Goal: Transaction & Acquisition: Obtain resource

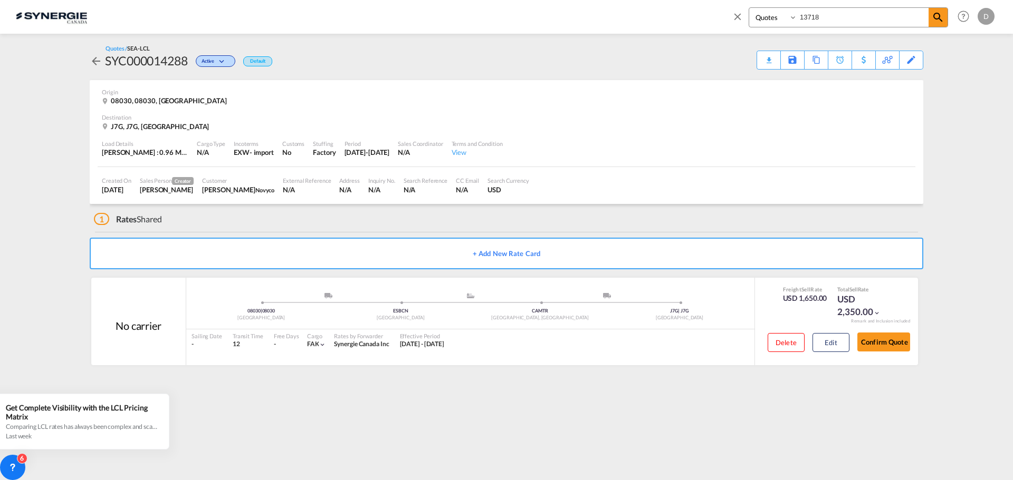
select select "Quotes"
click at [808, 21] on input "13718" at bounding box center [862, 17] width 131 height 18
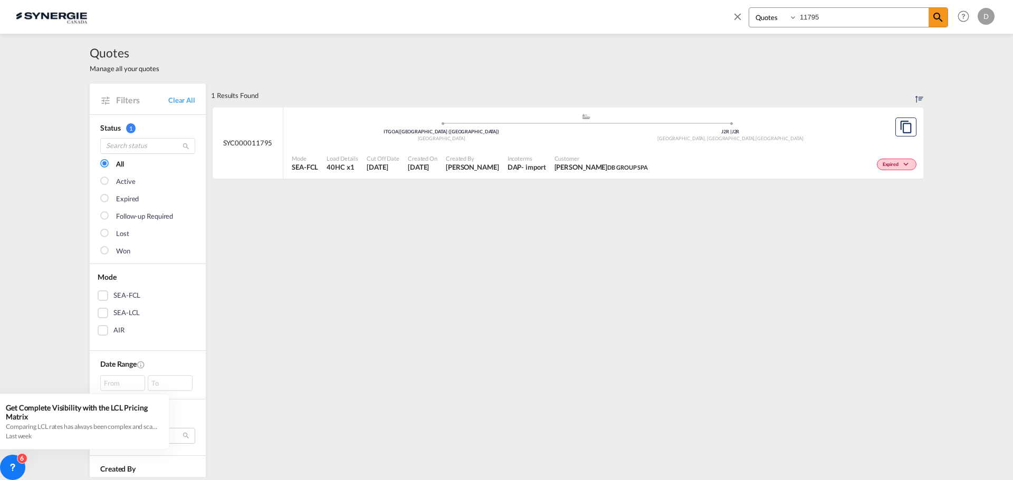
click at [482, 162] on span "[PERSON_NAME]" at bounding box center [472, 166] width 53 height 9
click at [736, 18] on md-icon "icon-close" at bounding box center [738, 17] width 12 height 12
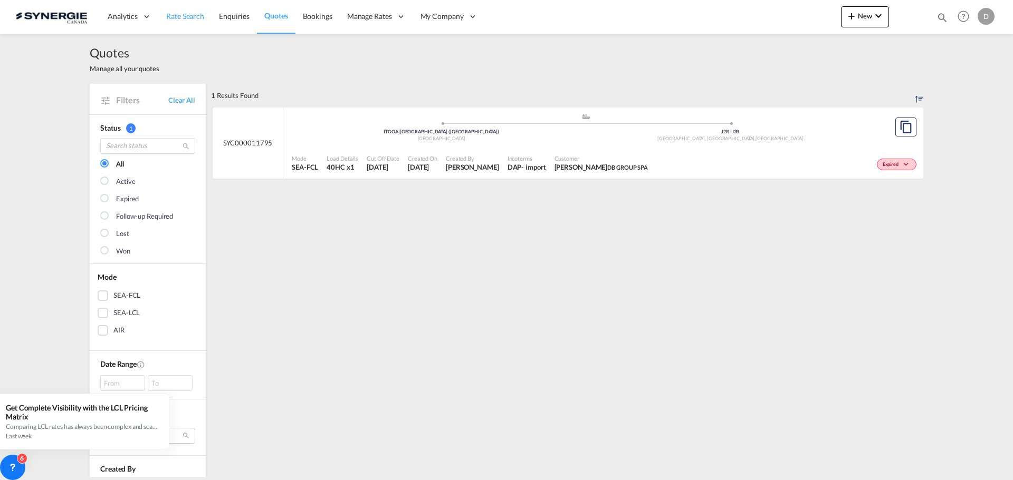
click at [185, 12] on span "Rate Search" at bounding box center [185, 16] width 38 height 9
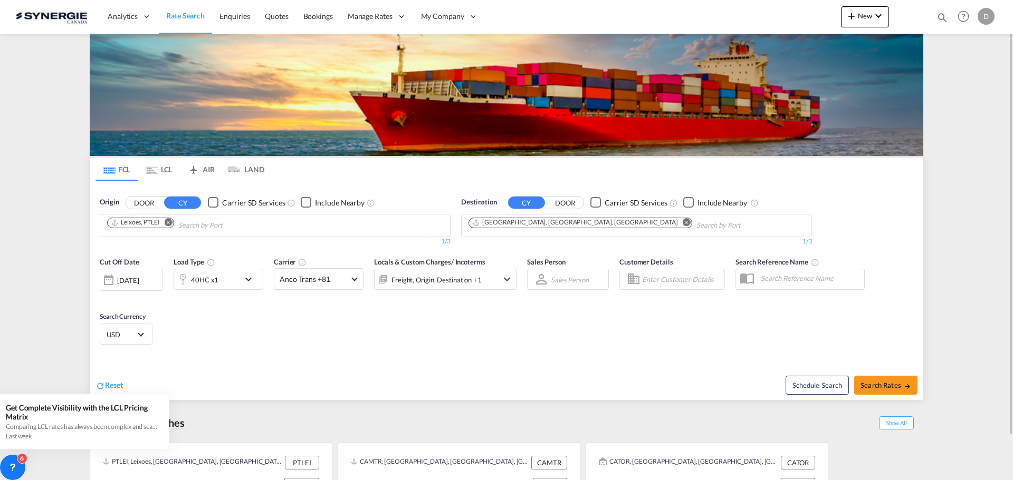
click at [938, 16] on md-icon "icon-magnify" at bounding box center [942, 18] width 12 height 12
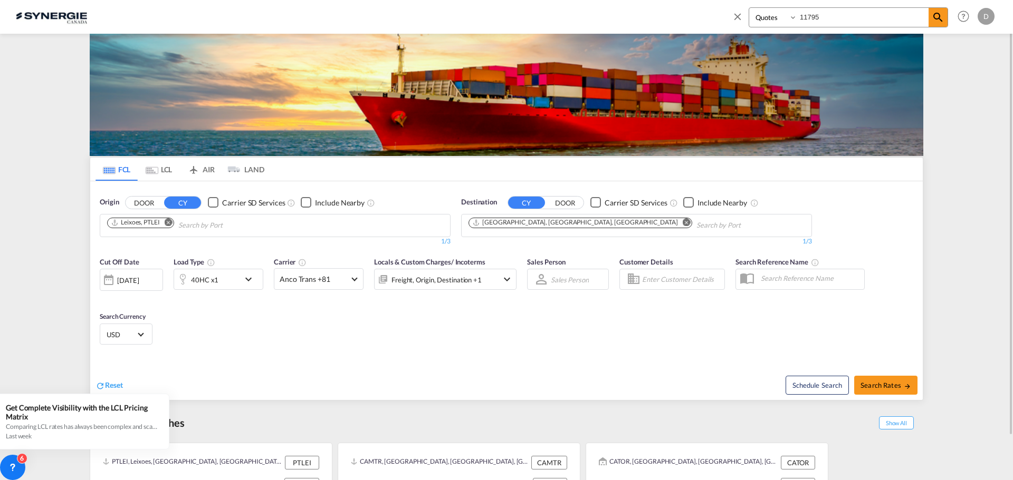
click at [811, 18] on input "11795" at bounding box center [862, 17] width 131 height 18
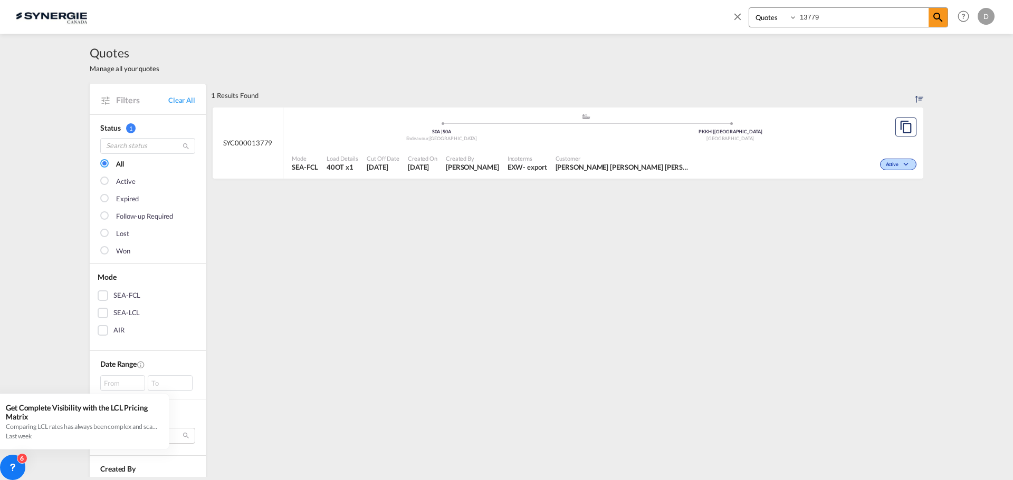
click at [457, 170] on span "[PERSON_NAME]" at bounding box center [472, 166] width 53 height 9
click at [523, 163] on div "- export" at bounding box center [535, 166] width 24 height 9
click at [819, 19] on input "13779" at bounding box center [862, 17] width 131 height 18
type input "13778"
click at [480, 169] on span "[PERSON_NAME]" at bounding box center [472, 166] width 53 height 9
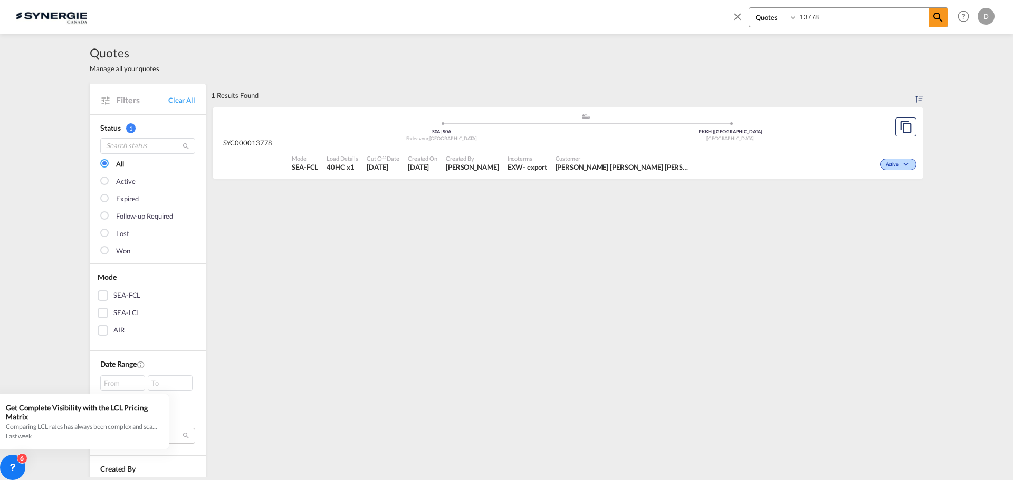
click at [738, 15] on md-icon "icon-close" at bounding box center [738, 17] width 12 height 12
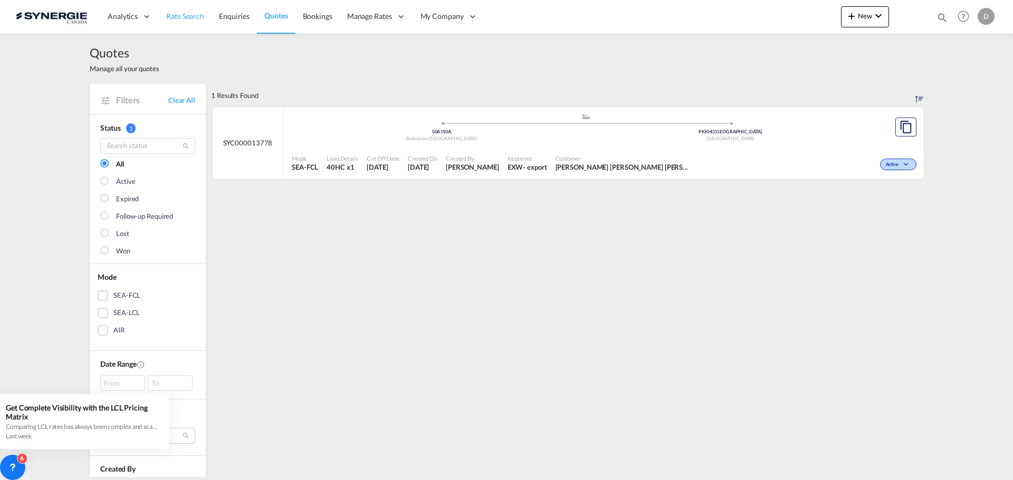
click at [192, 14] on span "Rate Search" at bounding box center [185, 16] width 38 height 9
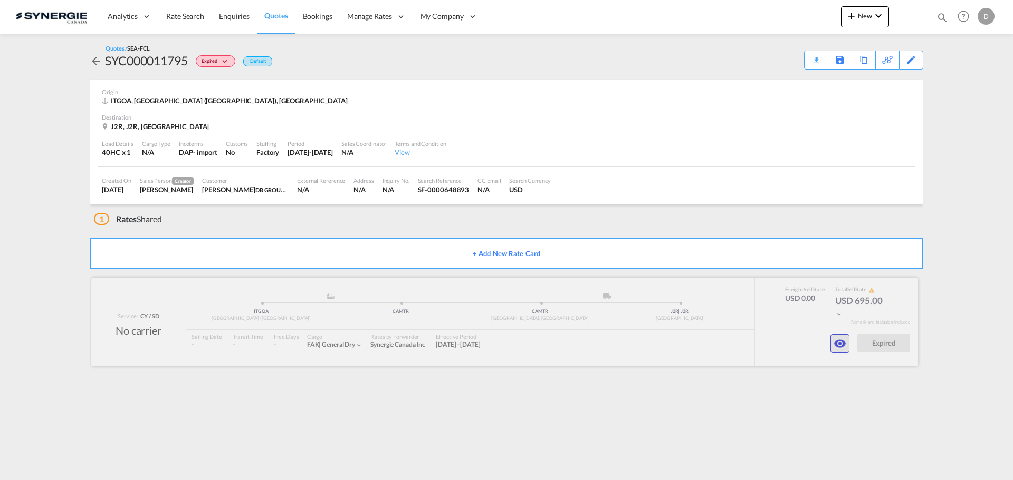
click at [834, 345] on md-icon "icon-eye" at bounding box center [839, 344] width 13 height 13
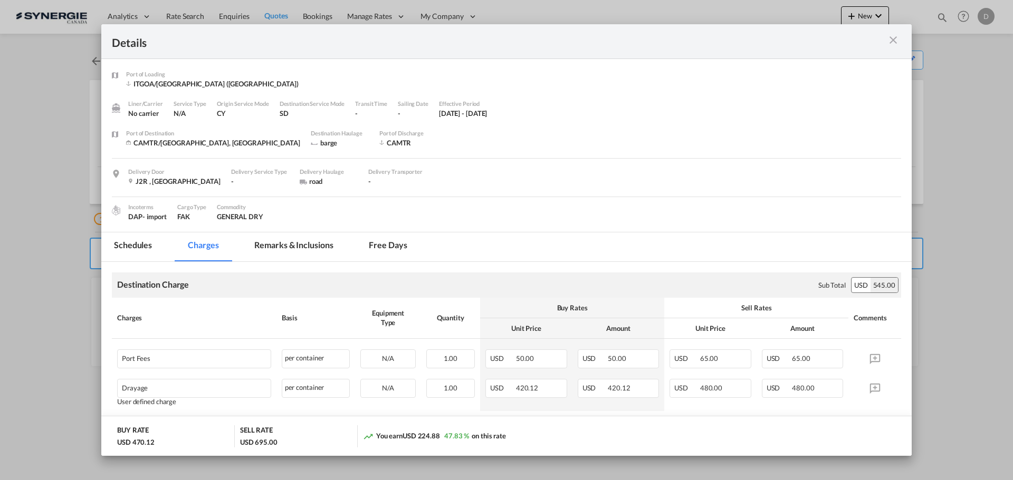
click at [314, 245] on md-tab-item "Remarks & Inclusions" at bounding box center [294, 247] width 104 height 29
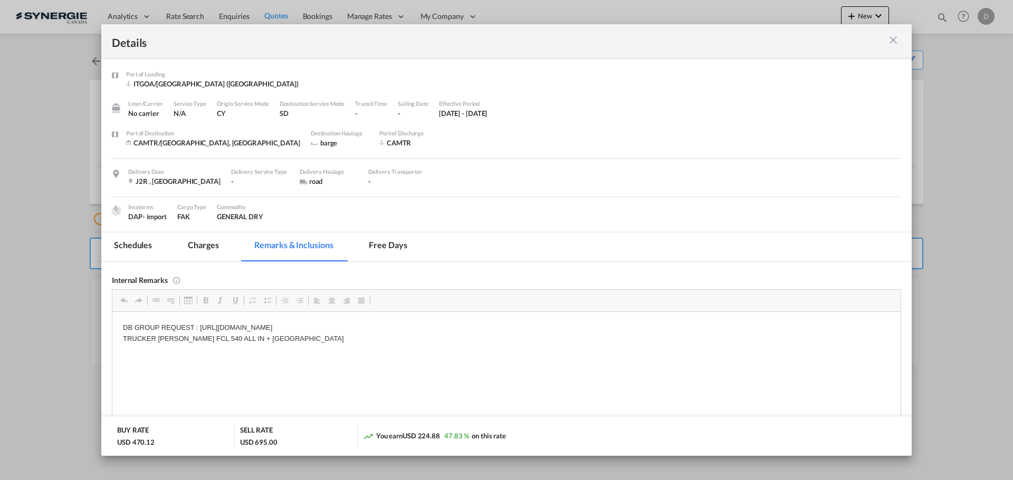
click at [894, 41] on md-icon "icon-close m-3 fg-AAA8AD cursor" at bounding box center [893, 40] width 13 height 13
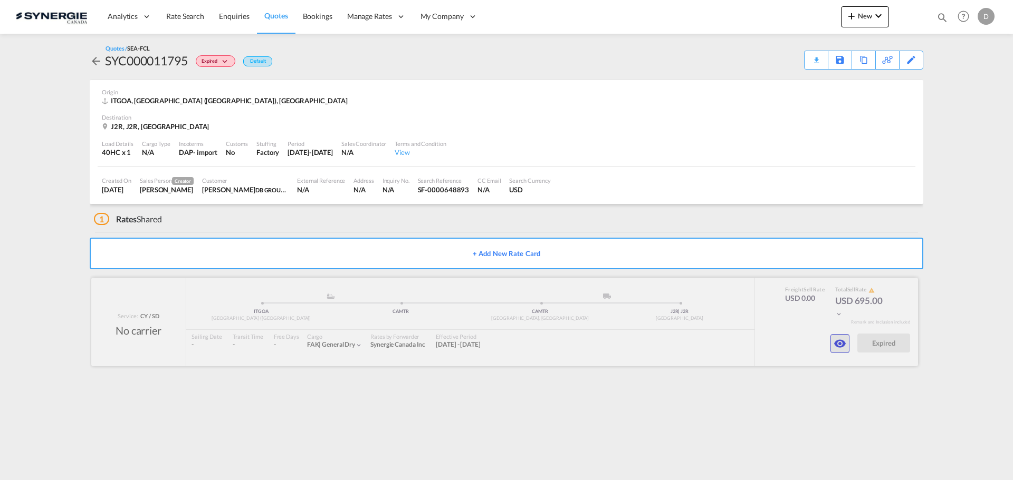
click at [843, 342] on md-icon "icon-eye" at bounding box center [839, 344] width 13 height 13
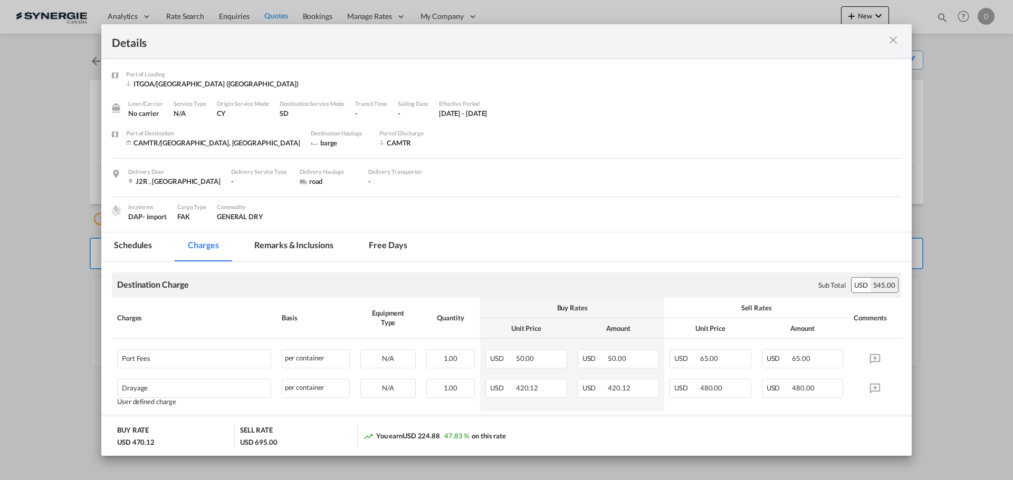
click at [890, 37] on md-icon "icon-close m-3 fg-AAA8AD cursor" at bounding box center [893, 40] width 13 height 13
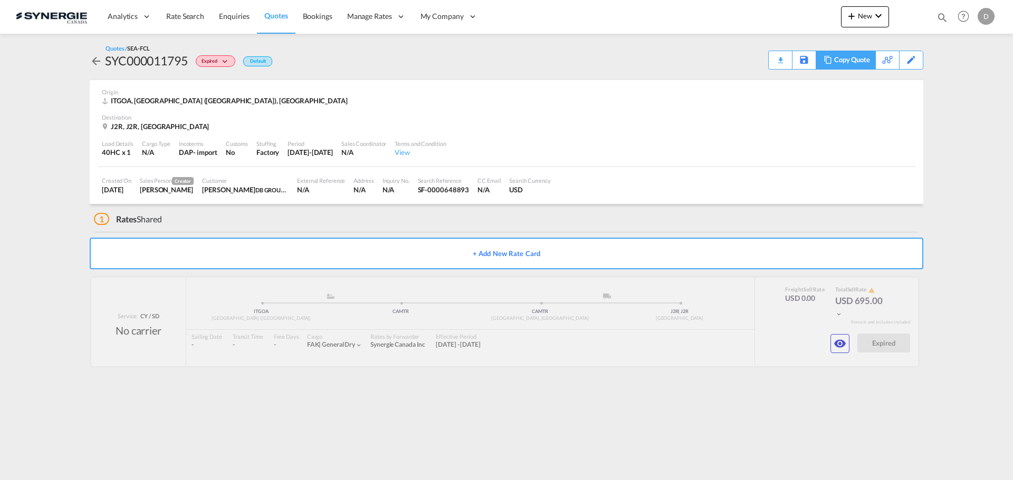
click at [861, 64] on div "Copy Quote" at bounding box center [852, 60] width 36 height 18
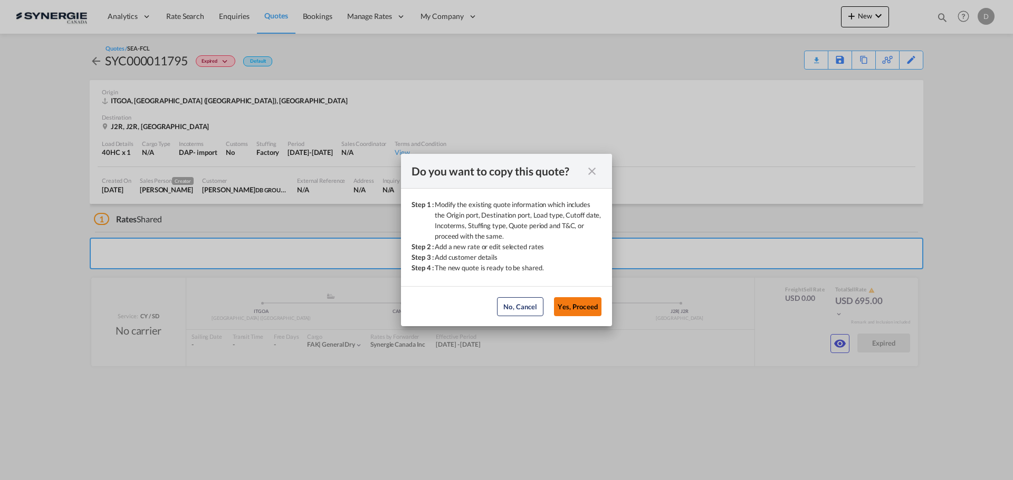
click at [586, 307] on button "Yes, Proceed" at bounding box center [577, 306] width 47 height 19
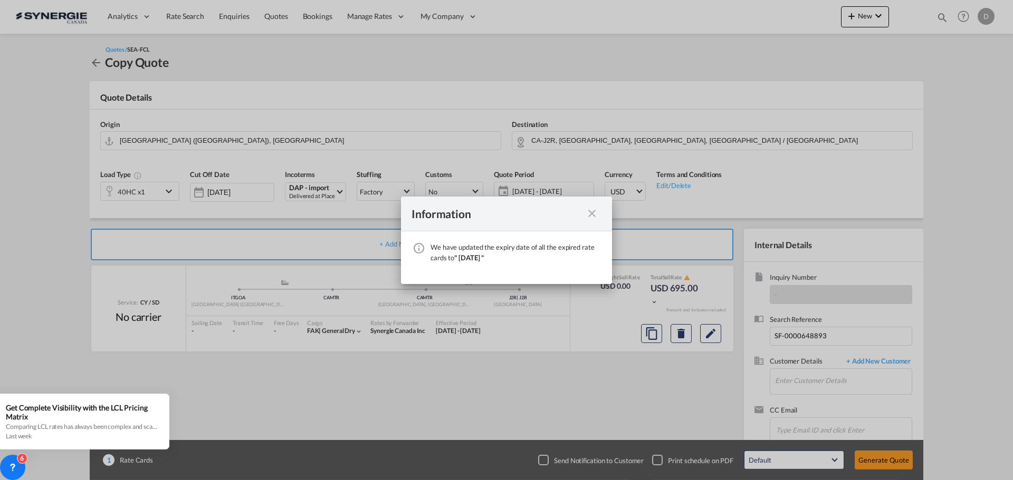
click at [594, 216] on md-icon "icon-close fg-AAA8AD cursor" at bounding box center [591, 213] width 13 height 13
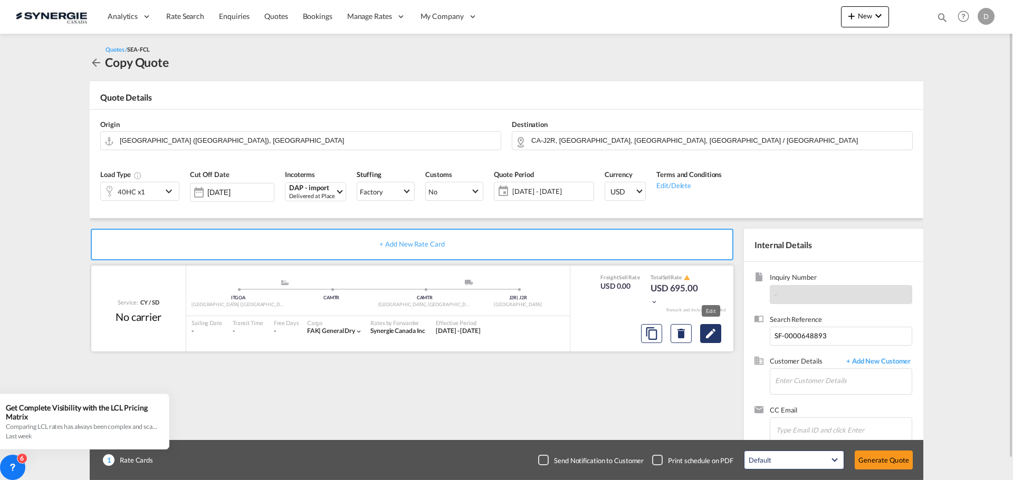
click at [712, 329] on md-icon "Edit" at bounding box center [710, 334] width 13 height 13
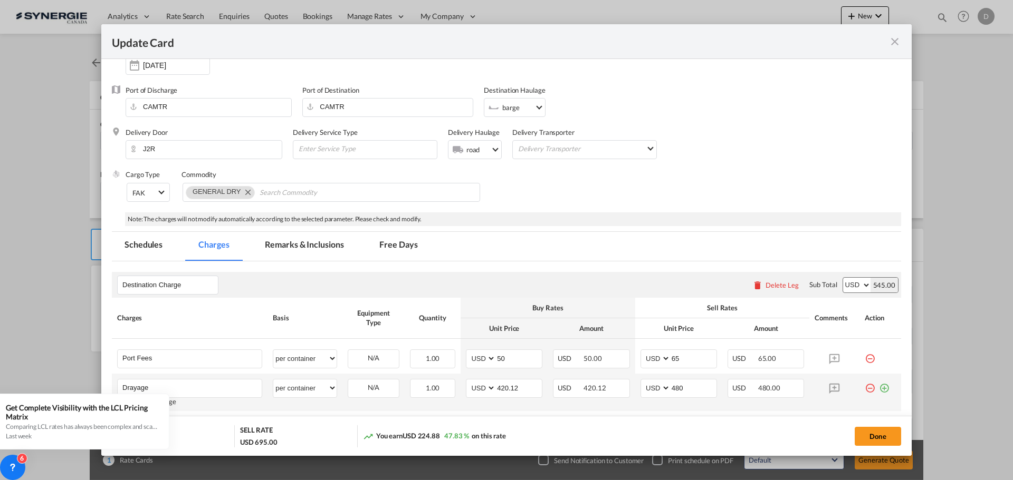
scroll to position [211, 0]
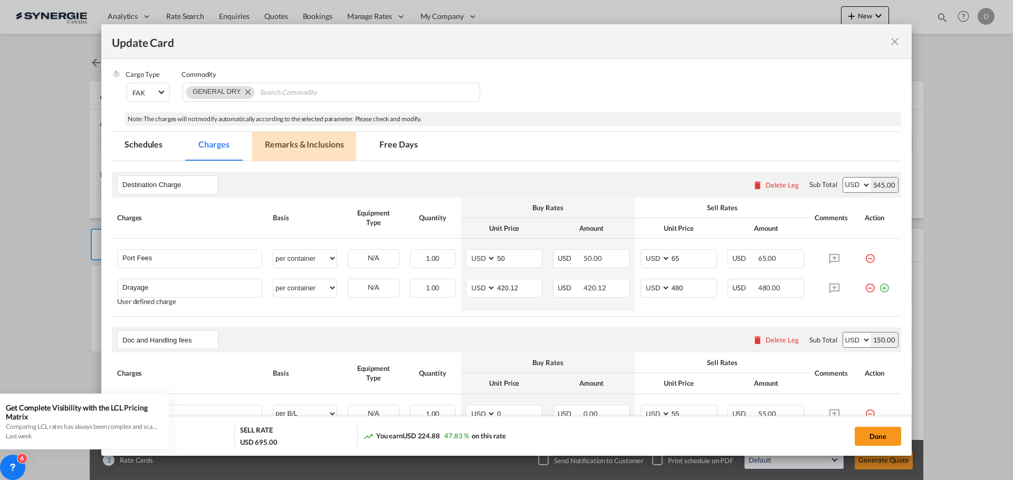
click at [333, 137] on md-tab-item "Remarks & Inclusions" at bounding box center [304, 146] width 104 height 29
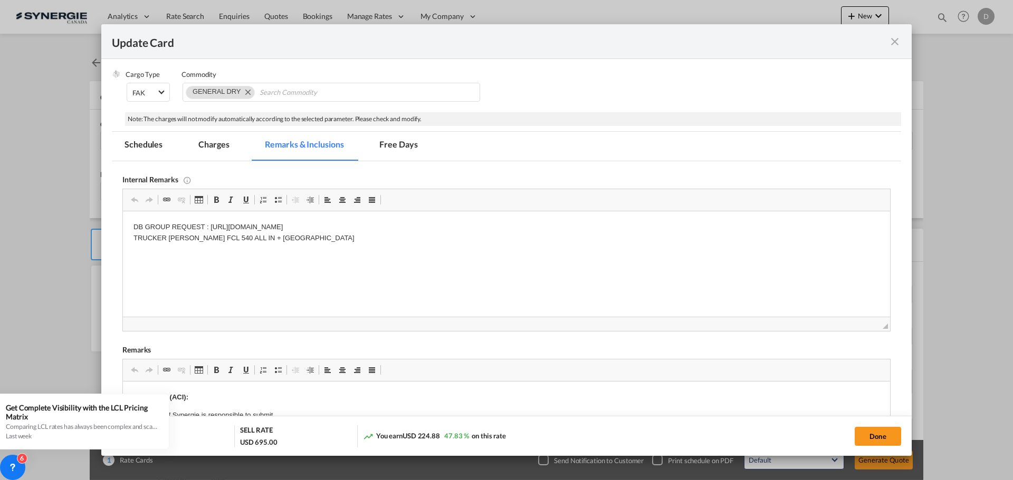
drag, startPoint x: 866, startPoint y: 440, endPoint x: 773, endPoint y: 386, distance: 107.3
click at [866, 440] on button "Done" at bounding box center [877, 436] width 46 height 19
type input "27 May 2025"
type input "23 Sep 2025"
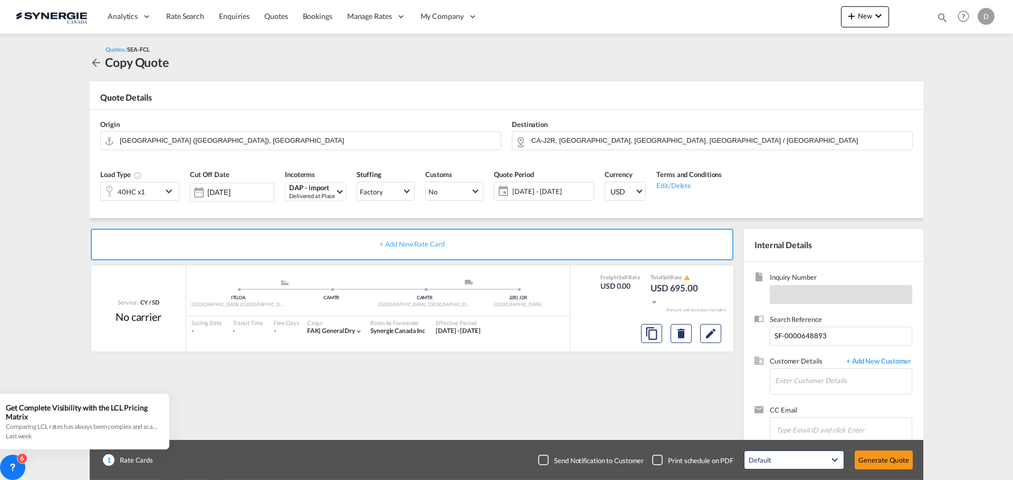
scroll to position [161, 0]
click at [714, 333] on md-icon "Edit" at bounding box center [710, 334] width 13 height 13
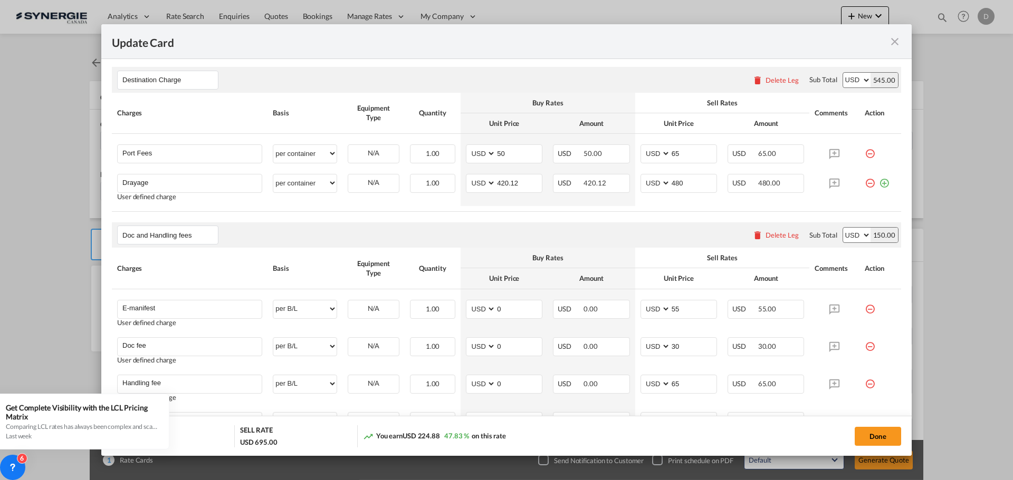
scroll to position [316, 0]
click at [672, 186] on input "480" at bounding box center [693, 182] width 46 height 16
type input "500"
click at [860, 436] on button "Done" at bounding box center [877, 436] width 46 height 19
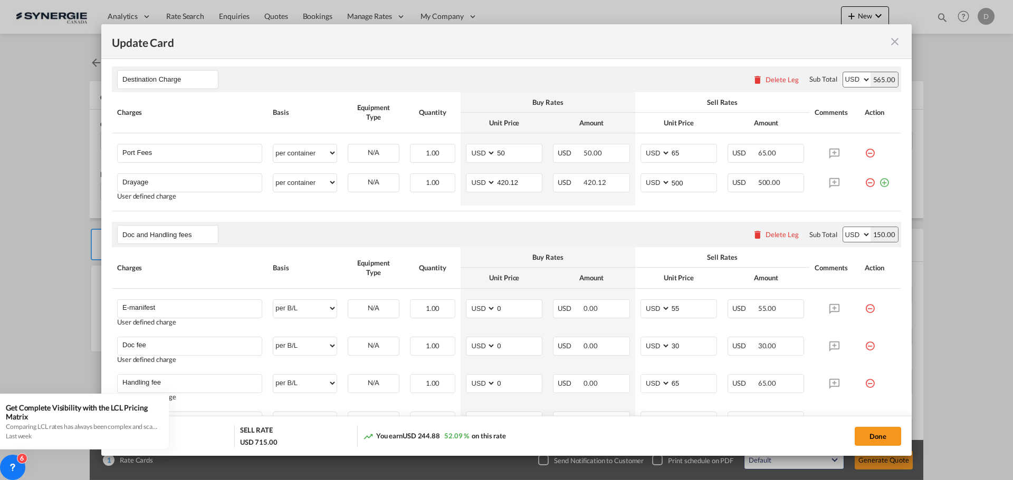
type input "27 May 2025"
type input "23 Sep 2025"
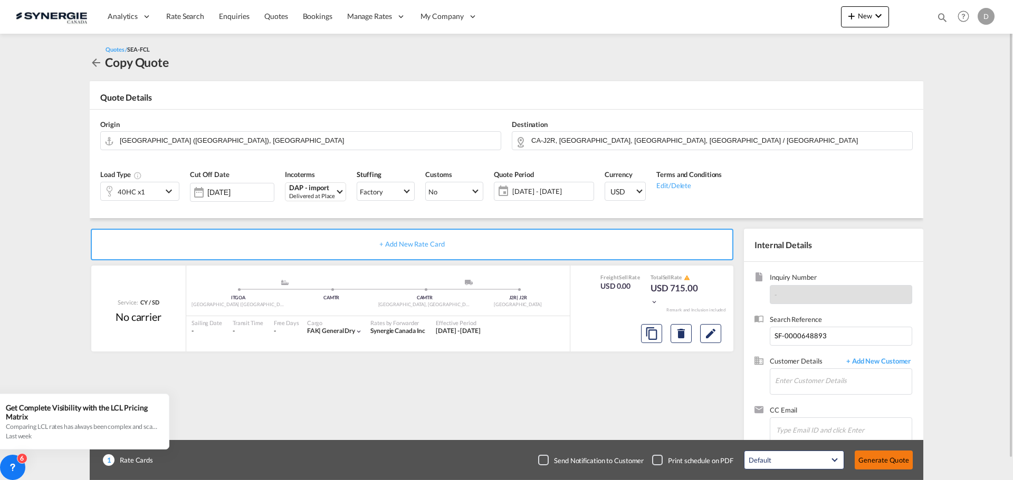
click at [879, 458] on button "Generate Quote" at bounding box center [883, 460] width 58 height 19
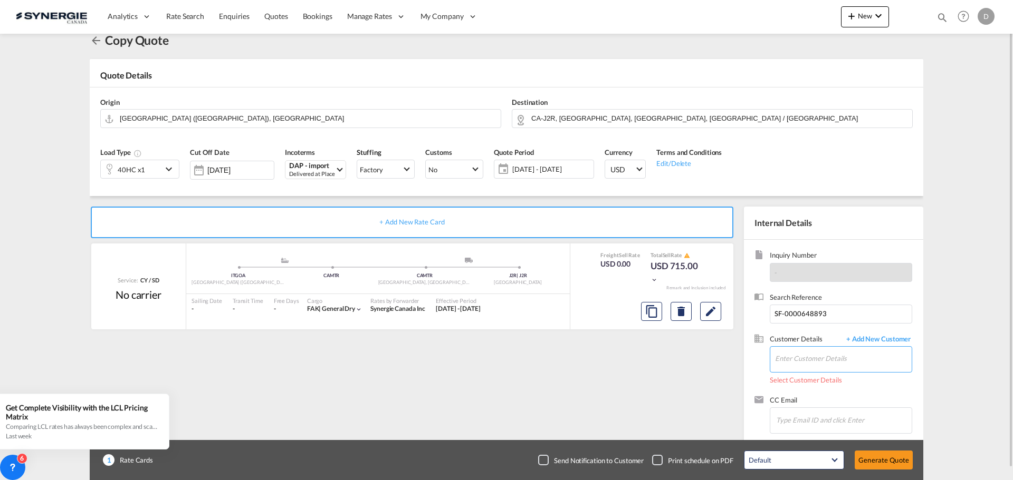
click at [819, 365] on input "Enter Customer Details" at bounding box center [843, 359] width 137 height 24
paste input "marzia.rausa@dbgroup.net"
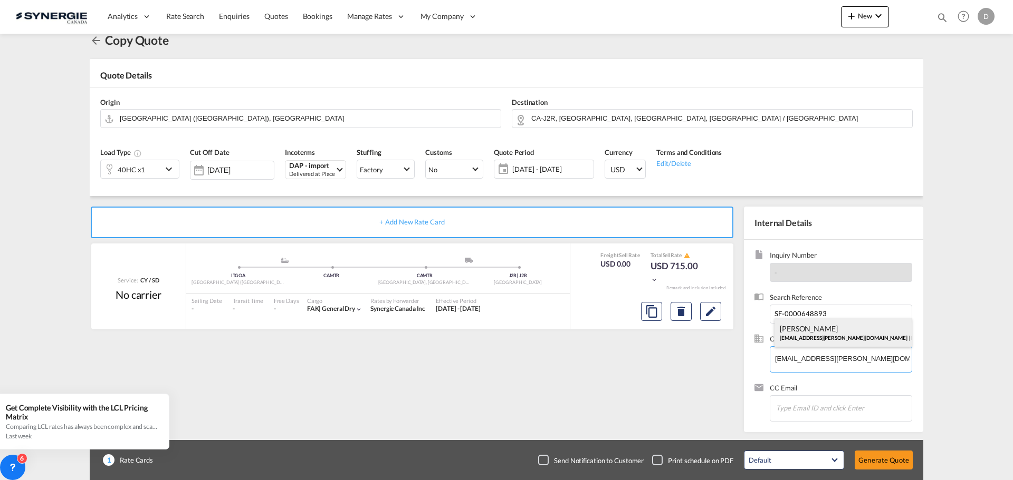
click at [813, 331] on div "Marzia Rausa marzia.rausa@dbgroup.net | DB Group" at bounding box center [842, 333] width 137 height 28
type input "DB Group, Marzia Rausa, marzia.rausa@dbgroup.net"
click at [877, 457] on button "Generate Quote" at bounding box center [883, 460] width 58 height 19
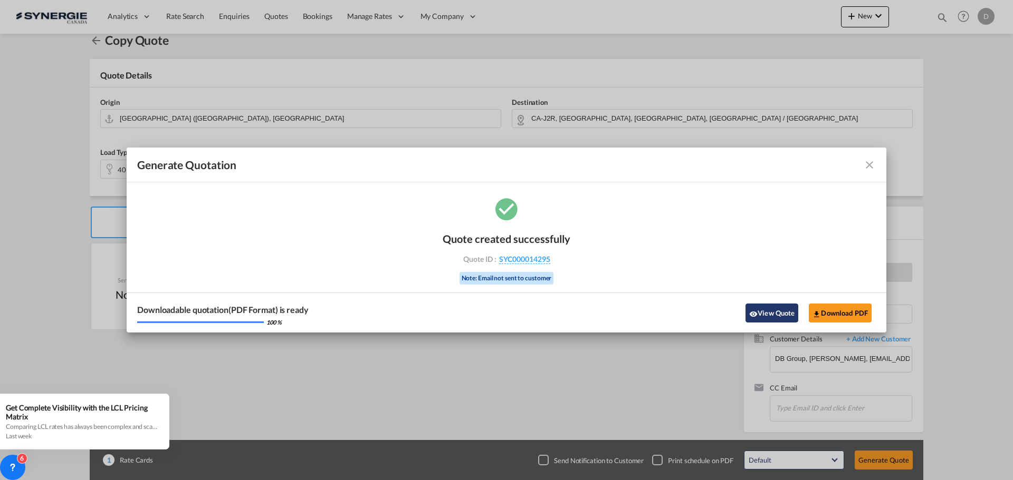
click at [766, 316] on button "View Quote" at bounding box center [771, 313] width 53 height 19
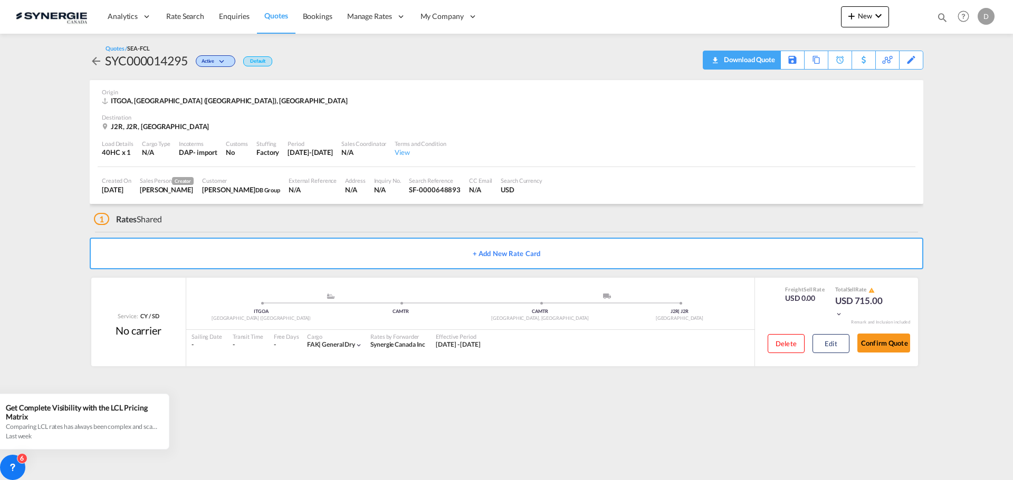
click at [767, 61] on div "Download Quote" at bounding box center [748, 59] width 54 height 17
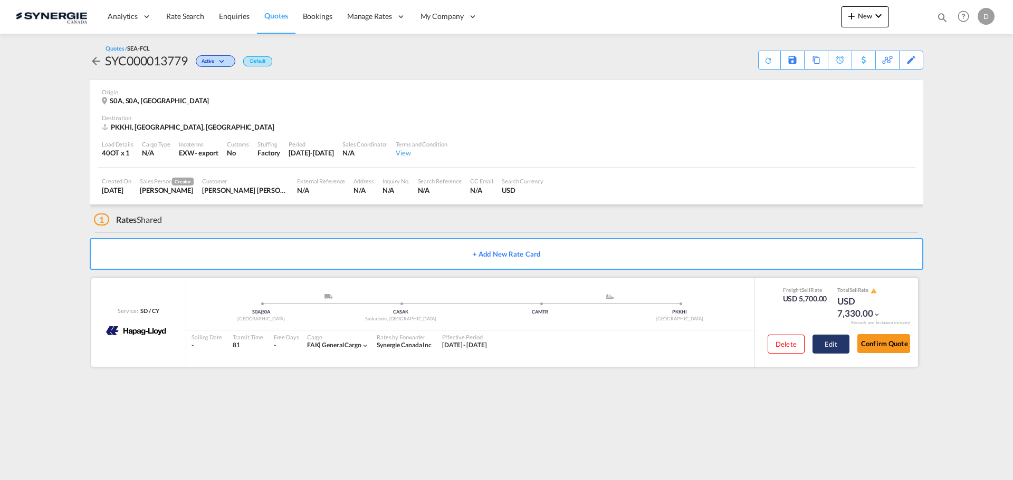
click at [842, 347] on button "Edit" at bounding box center [830, 344] width 37 height 19
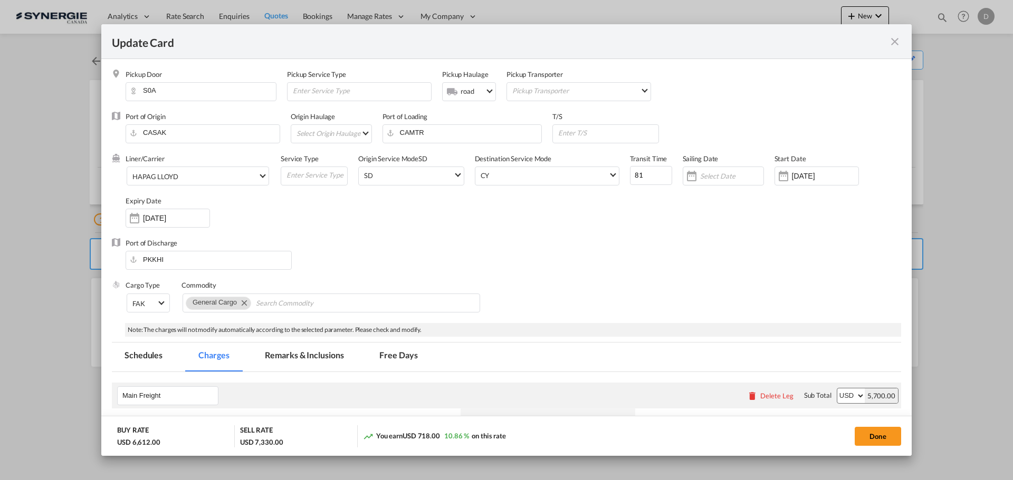
select select "per container"
select select "per B/L"
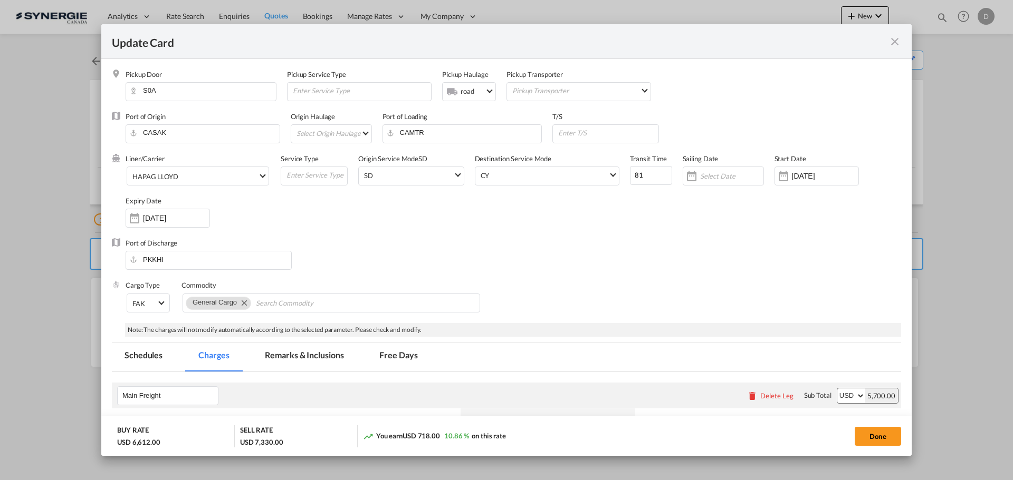
select select "per B/L"
select select "per shipment"
drag, startPoint x: 0, startPoint y: 463, endPoint x: 74, endPoint y: 449, distance: 75.6
click at [0, 463] on div "Update Card Pickup Door S0A Pickup Service Type Pickup Haulage .a{fill:#aaa8ad;…" at bounding box center [506, 240] width 1013 height 480
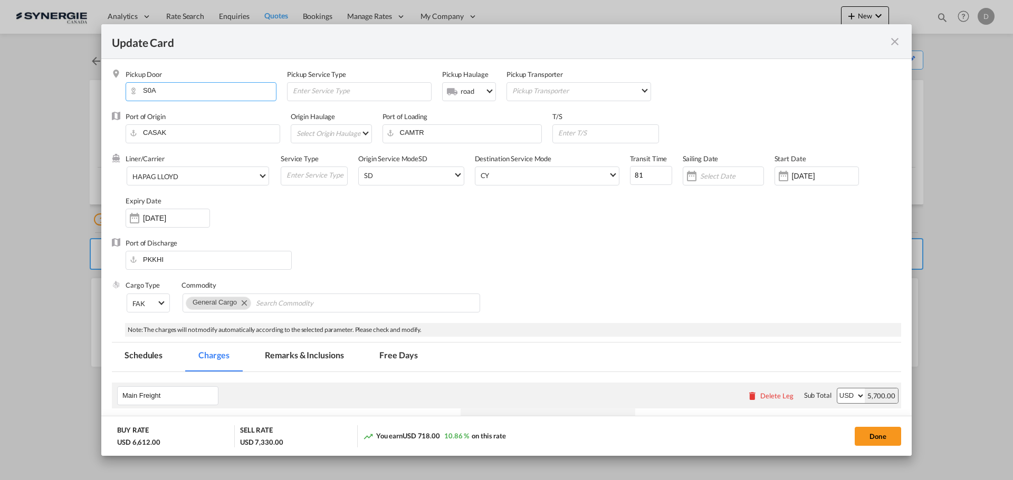
click at [147, 87] on input "S0A" at bounding box center [203, 91] width 145 height 16
paste input "Oakville"
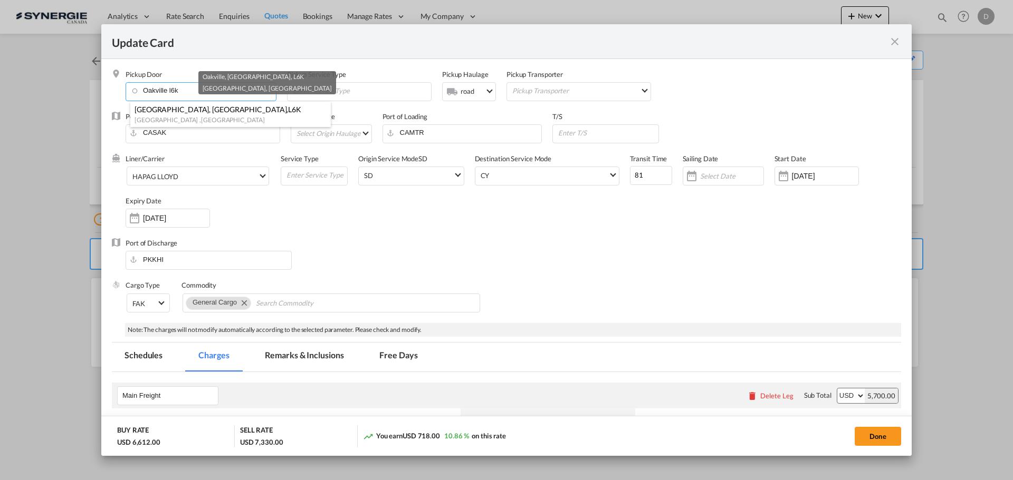
click at [146, 111] on span "Oakville, ON" at bounding box center [210, 109] width 152 height 9
type input "CA-L6K, Oakville, ON, Ontario"
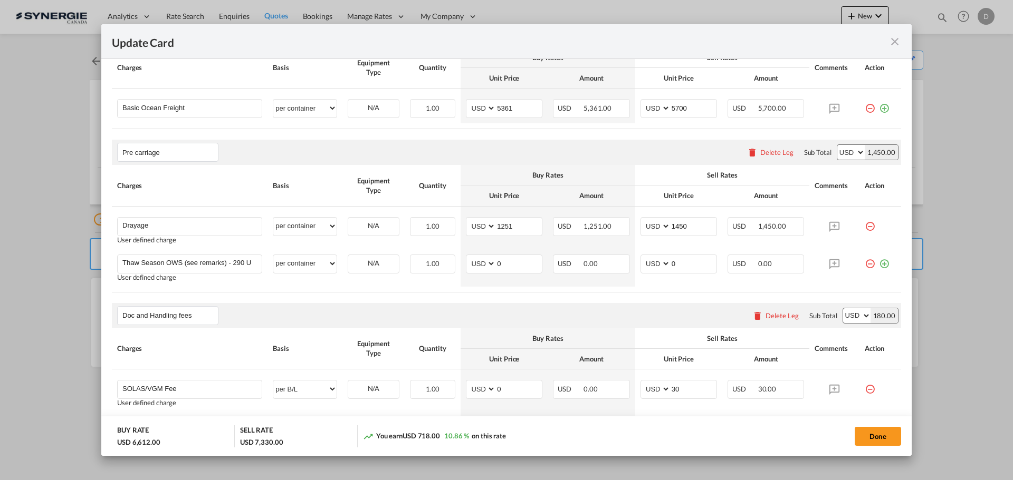
scroll to position [369, 0]
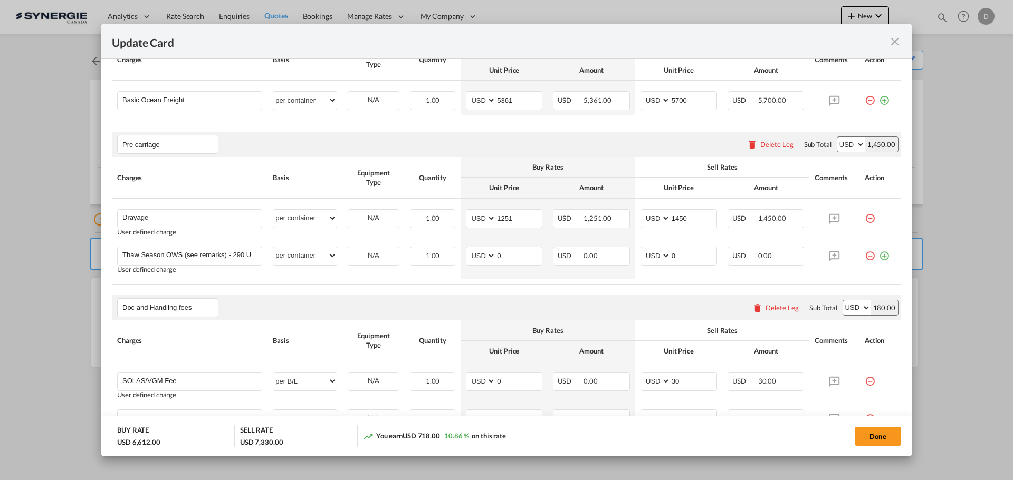
click at [893, 43] on md-icon "icon-close fg-AAA8AD m-0 pointer" at bounding box center [894, 41] width 13 height 13
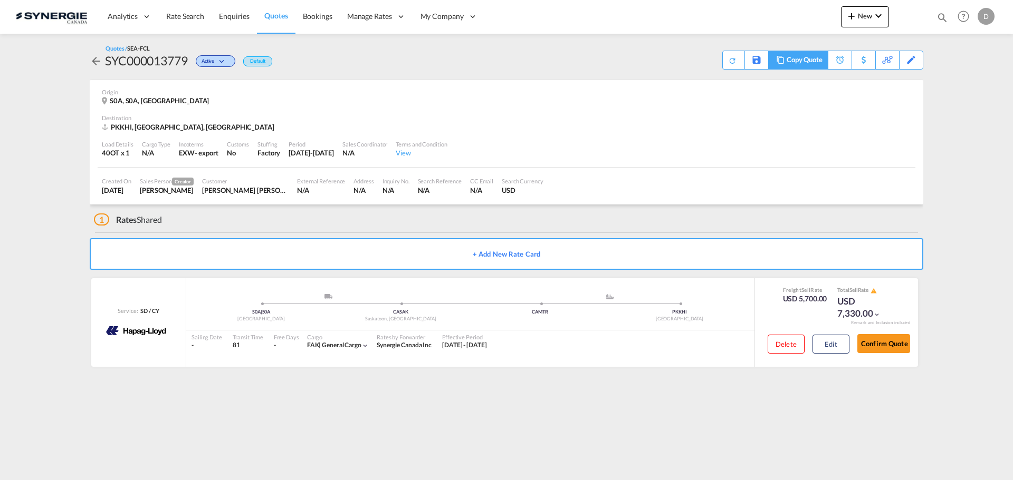
click at [817, 57] on div "Copy Quote" at bounding box center [804, 60] width 36 height 18
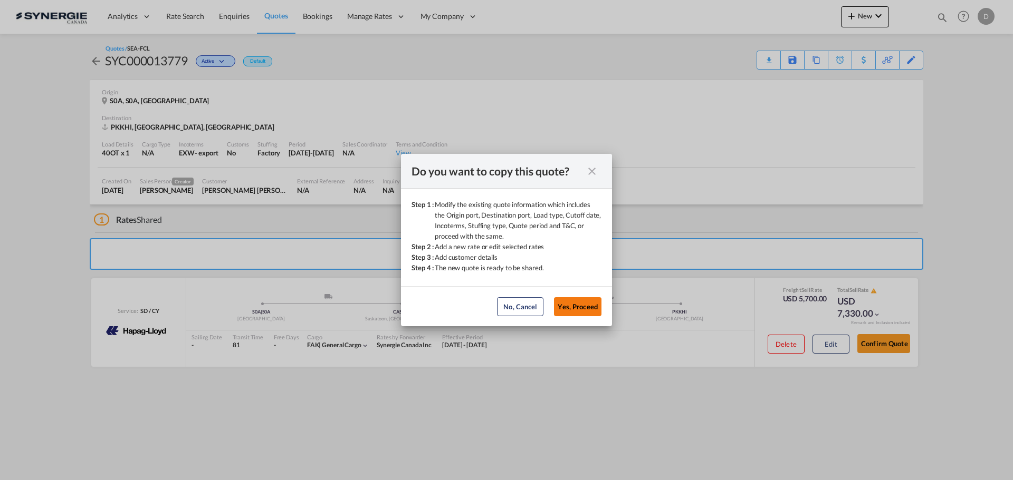
click at [575, 310] on button "Yes, Proceed" at bounding box center [577, 306] width 47 height 19
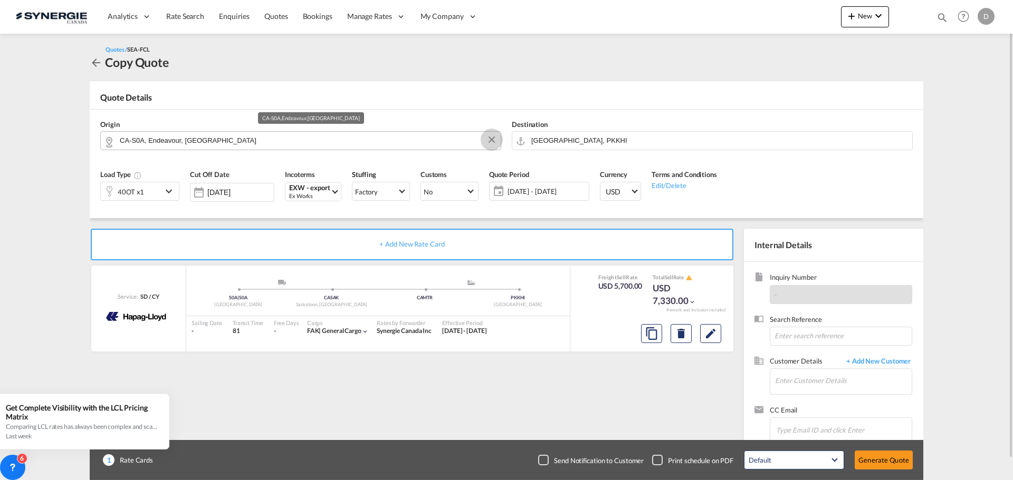
click at [493, 140] on button "Clear Input" at bounding box center [492, 140] width 16 height 16
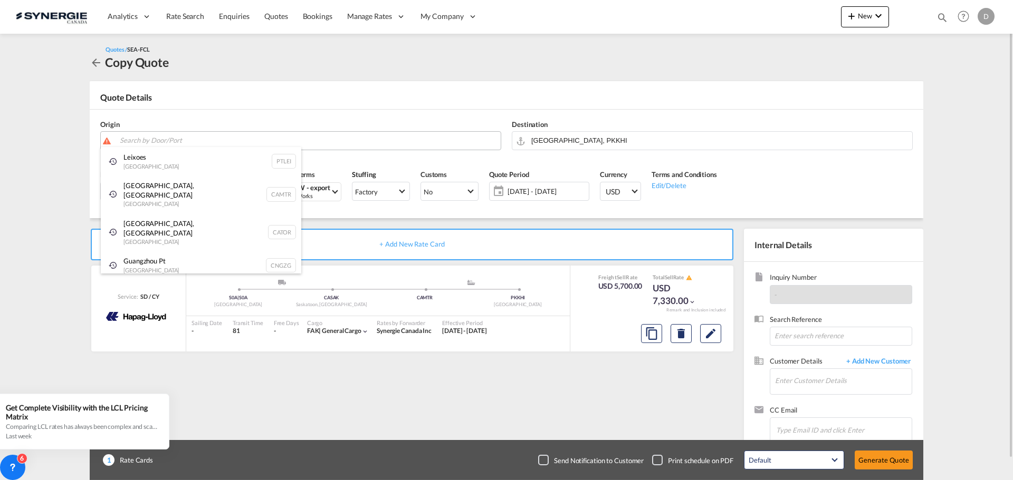
paste input "Oakville"
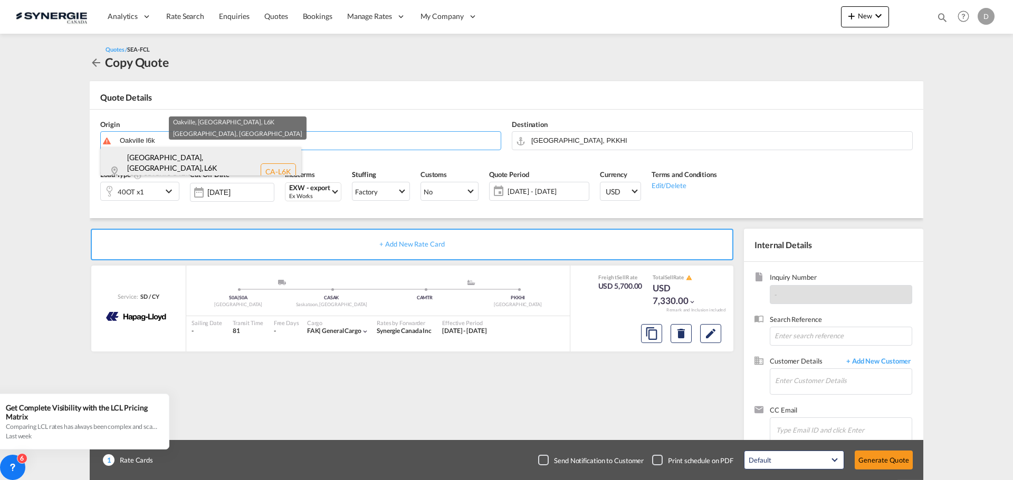
click at [183, 167] on div "Oakville, ON , L6K Ontario , Canada CA-L6K" at bounding box center [201, 171] width 200 height 49
type input "CA-L6K, Oakville, ON, Ontario"
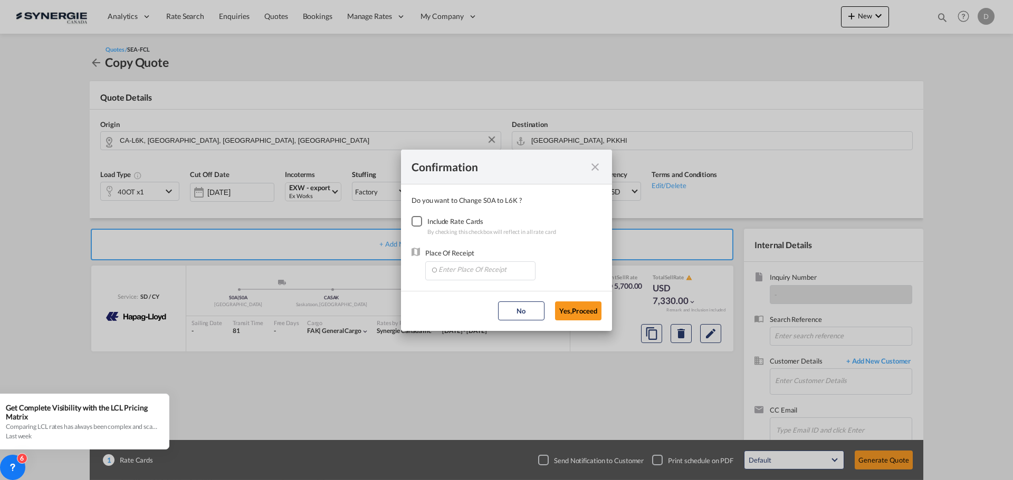
click at [417, 223] on div "Checkbox No Ink" at bounding box center [416, 221] width 11 height 11
click at [476, 268] on input "Enter Place Of Receipt" at bounding box center [482, 270] width 104 height 16
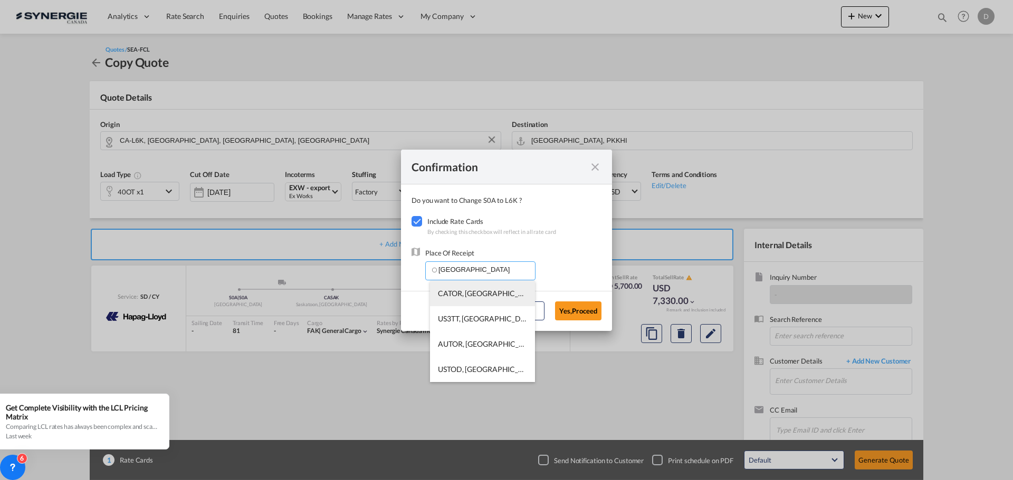
click at [480, 291] on span "CATOR, [GEOGRAPHIC_DATA], [GEOGRAPHIC_DATA], [GEOGRAPHIC_DATA], [GEOGRAPHIC_DAT…" at bounding box center [644, 293] width 412 height 9
type input "CATOR, [GEOGRAPHIC_DATA], [GEOGRAPHIC_DATA], [GEOGRAPHIC_DATA], [GEOGRAPHIC_DAT…"
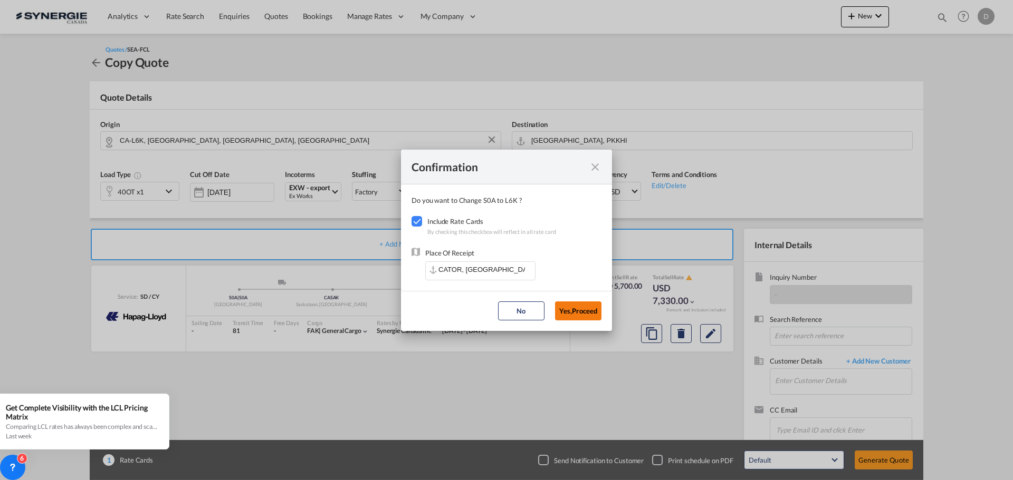
click at [588, 309] on button "Yes,Proceed" at bounding box center [578, 311] width 46 height 19
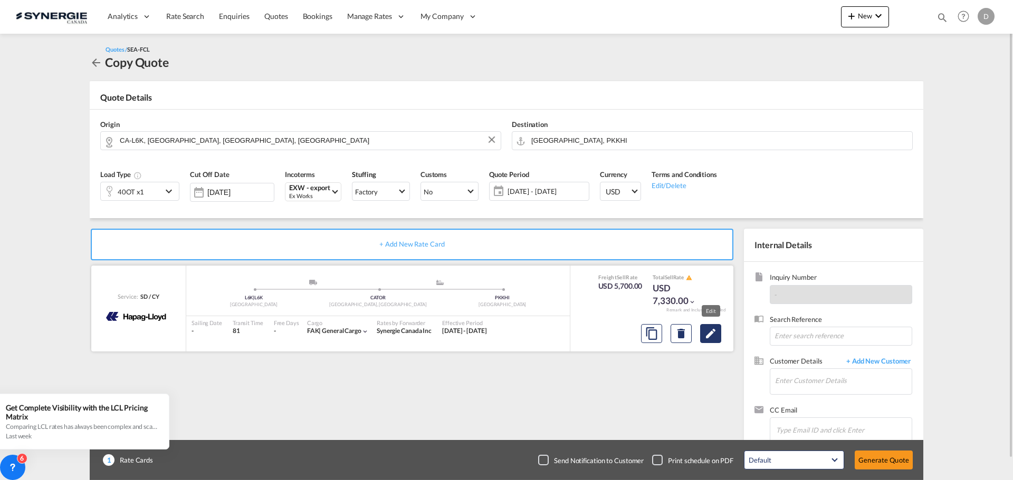
click at [715, 333] on md-icon "Edit" at bounding box center [710, 334] width 13 height 13
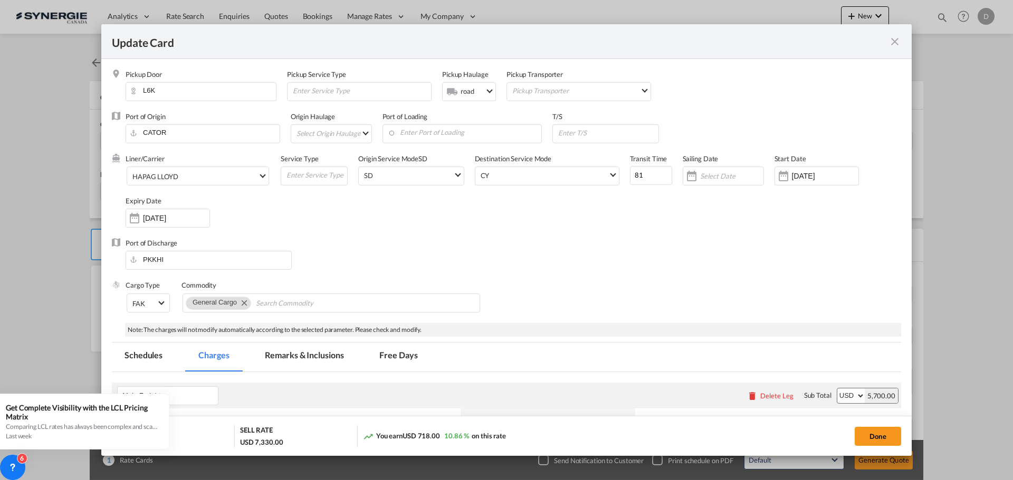
scroll to position [264, 0]
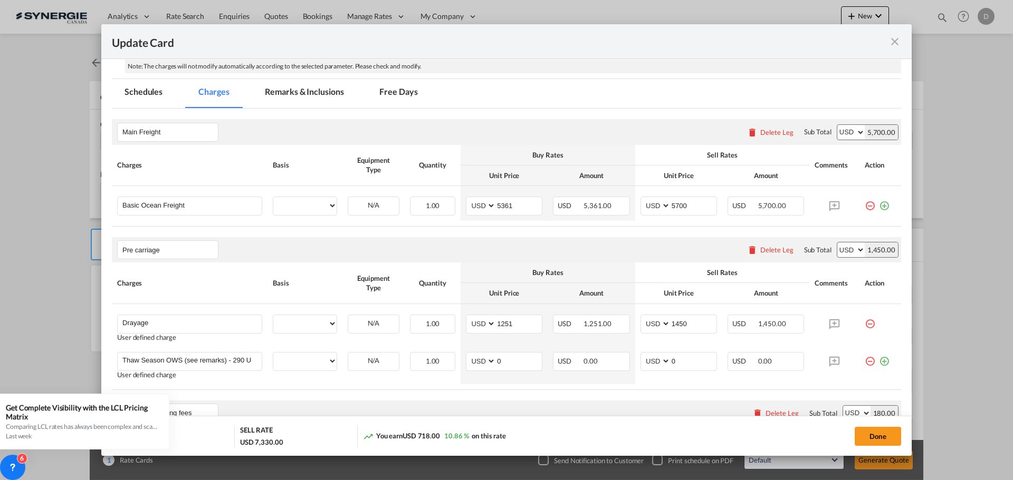
select select "per container"
select select "per B/L"
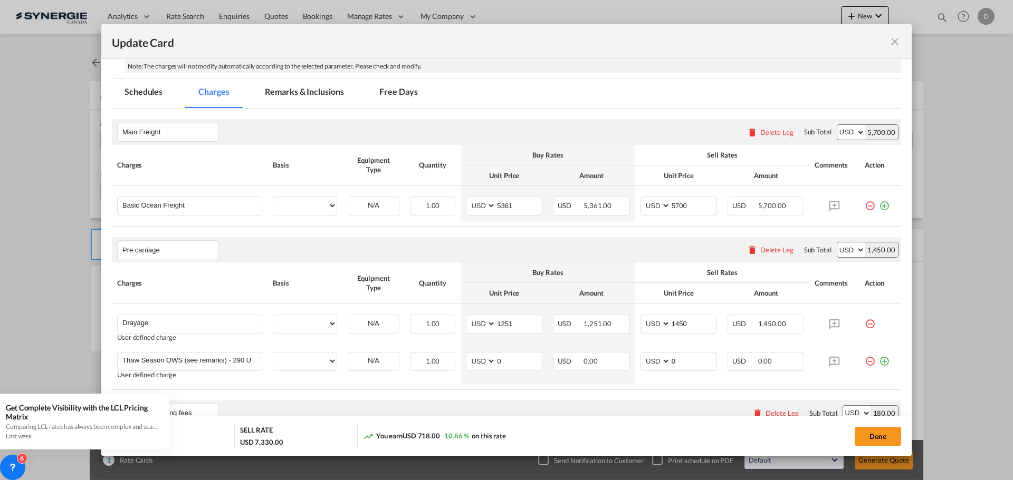
select select "per B/L"
select select "per shipment"
click at [321, 92] on md-tab-item "Remarks & Inclusions" at bounding box center [304, 93] width 104 height 29
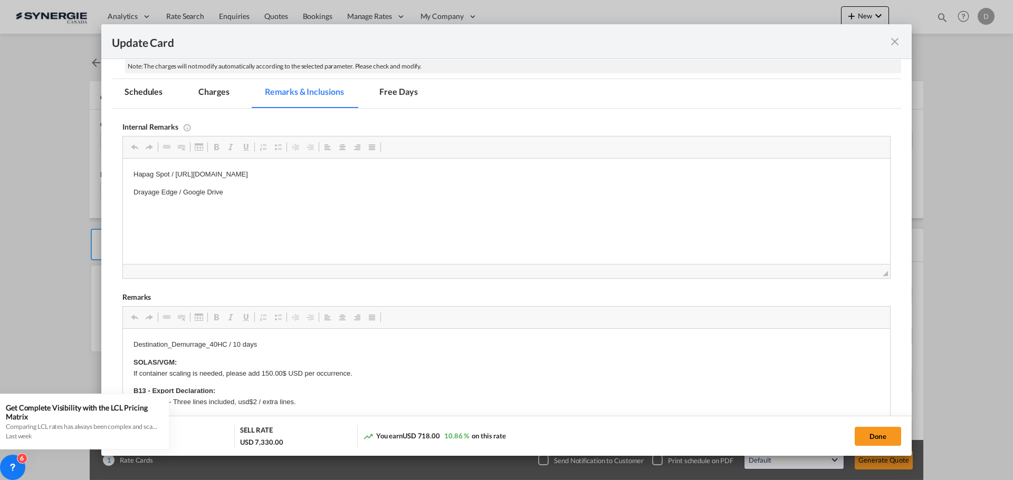
scroll to position [0, 0]
drag, startPoint x: 177, startPoint y: 192, endPoint x: 235, endPoint y: 351, distance: 169.5
drag, startPoint x: 176, startPoint y: 193, endPoint x: 127, endPoint y: 193, distance: 49.6
click at [127, 193] on html "Hapag Spot / https://app.frontapp.com/open/msg_1gvsv74f?key=7XIjhGkrQ673mRGSmVI…" at bounding box center [506, 184] width 767 height 50
click at [220, 185] on body "Hapag Spot / https://app.frontapp.com/open/msg_1gvsv74f?key=7XIjhGkrQ673mRGSmVI…" at bounding box center [506, 183] width 746 height 29
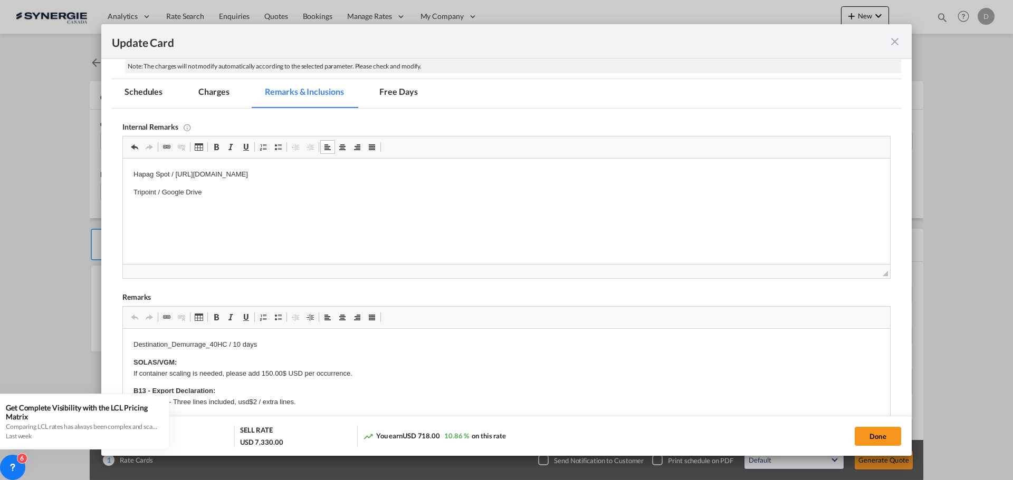
drag, startPoint x: 465, startPoint y: 171, endPoint x: 176, endPoint y: 174, distance: 289.0
click at [176, 174] on p "Hapag Spot / https://app.frontapp.com/open/msg_1gvsv74f?key=7XIjhGkrQ673mRGSmVI…" at bounding box center [506, 174] width 746 height 11
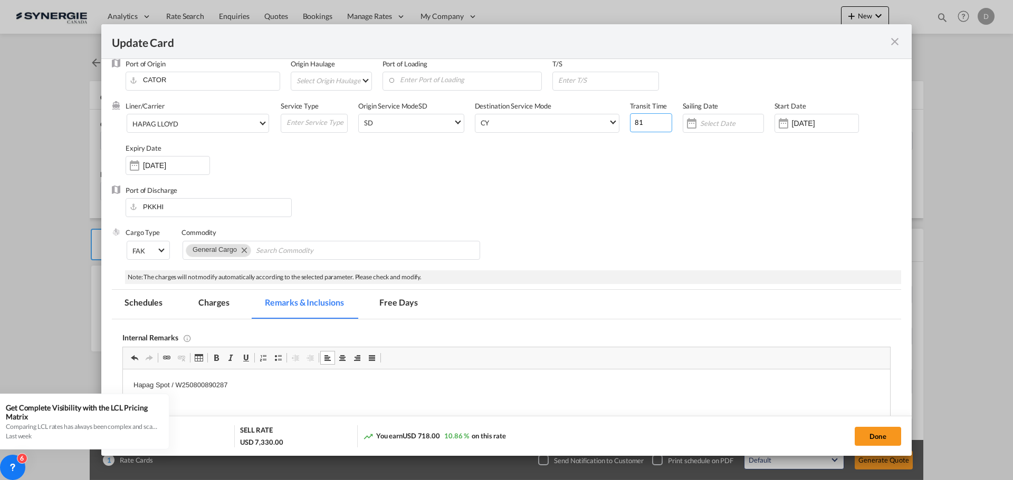
click at [632, 125] on input "81" at bounding box center [651, 122] width 42 height 19
type input "75"
click at [624, 168] on div "Liner/Carrier HAPAG LLOYD 2HM LOGISTICS D.O.O AAXL GLOBAL SHIPPING LINES LLC AB…" at bounding box center [513, 143] width 775 height 84
click at [132, 160] on div "Update Card Pickup ..." at bounding box center [134, 165] width 17 height 21
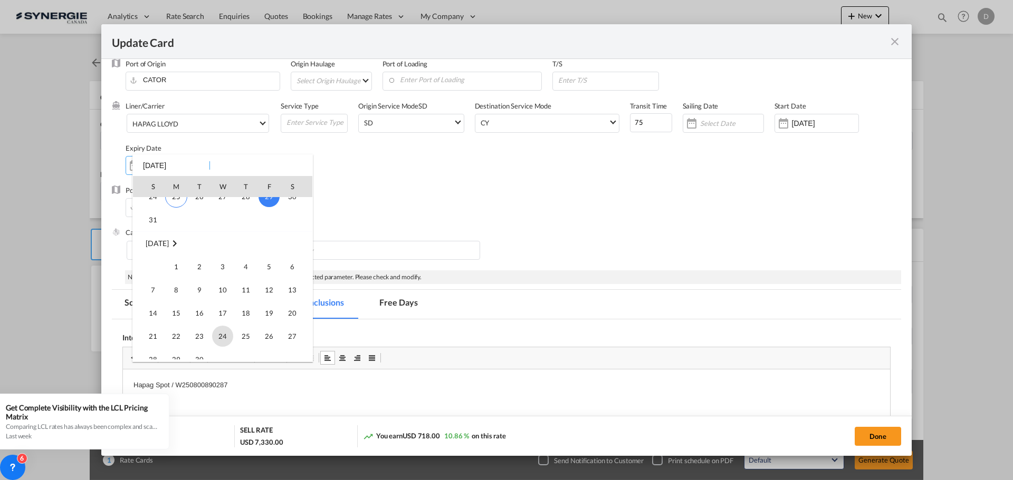
scroll to position [158, 0]
click at [170, 256] on span "15" at bounding box center [176, 260] width 21 height 21
type input "[DATE]"
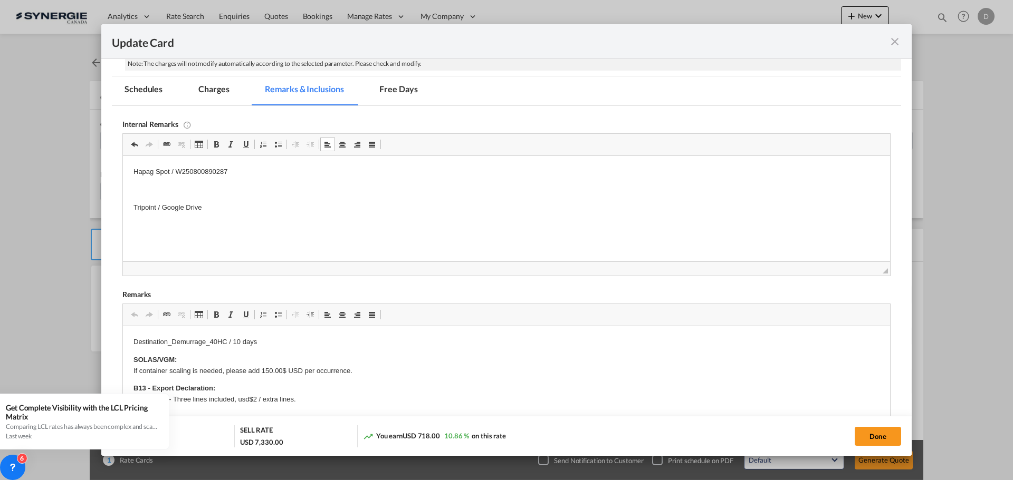
scroll to position [264, 0]
click at [261, 348] on p "Destination_Demurrage_40HC / 10 days" at bounding box center [506, 345] width 746 height 11
drag, startPoint x: 261, startPoint y: 345, endPoint x: 120, endPoint y: 347, distance: 140.3
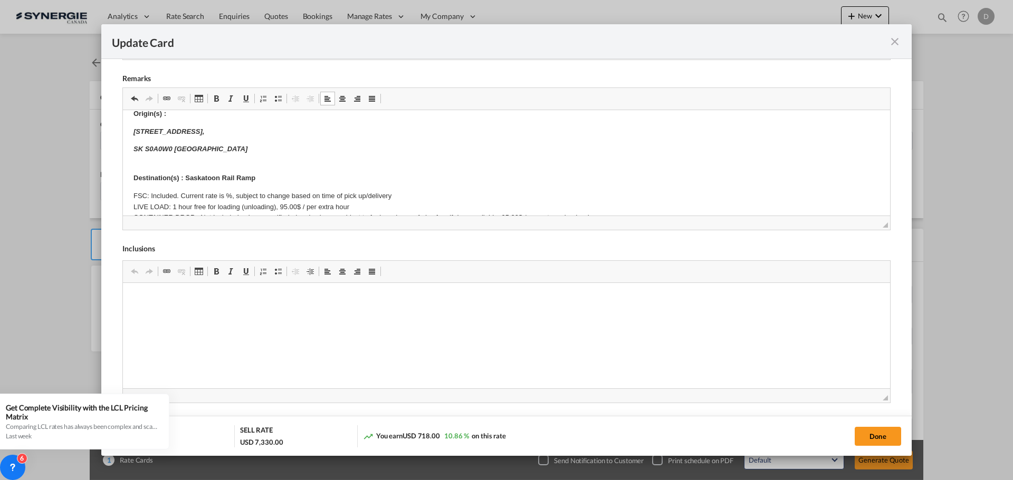
scroll to position [105, 0]
click at [132, 128] on html "SOLAS/VGM: If container scaling is needed, please add 150.00$ USD per occurrenc…" at bounding box center [506, 348] width 767 height 686
drag, startPoint x: 133, startPoint y: 129, endPoint x: 255, endPoint y: 156, distance: 124.8
click at [254, 156] on html "SOLAS/VGM: If container scaling is needed, please add 150.00$ USD per occurrenc…" at bounding box center [506, 348] width 767 height 686
click at [223, 155] on body "SOLAS/VGM: If container scaling is needed, please add 150.00$ USD per occurrenc…" at bounding box center [506, 347] width 746 height 665
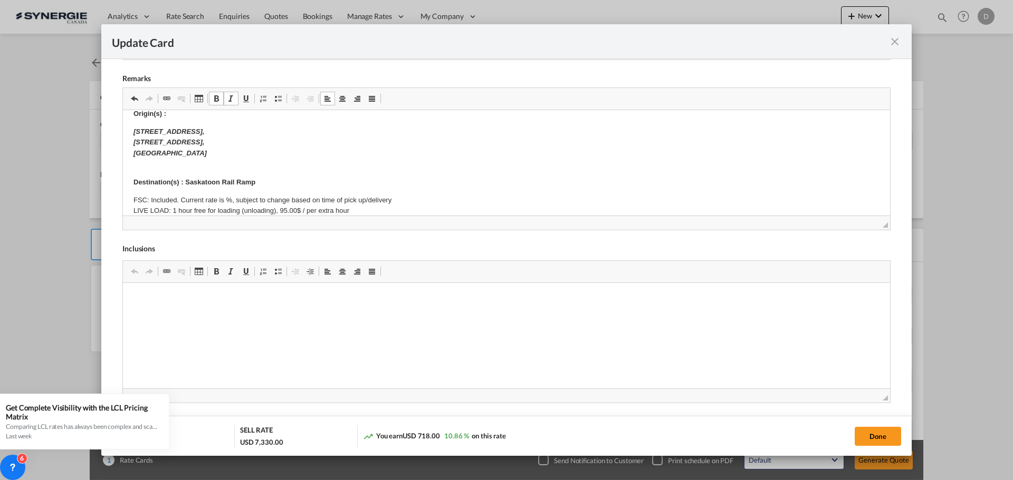
drag, startPoint x: 200, startPoint y: 152, endPoint x: 130, endPoint y: 130, distance: 74.1
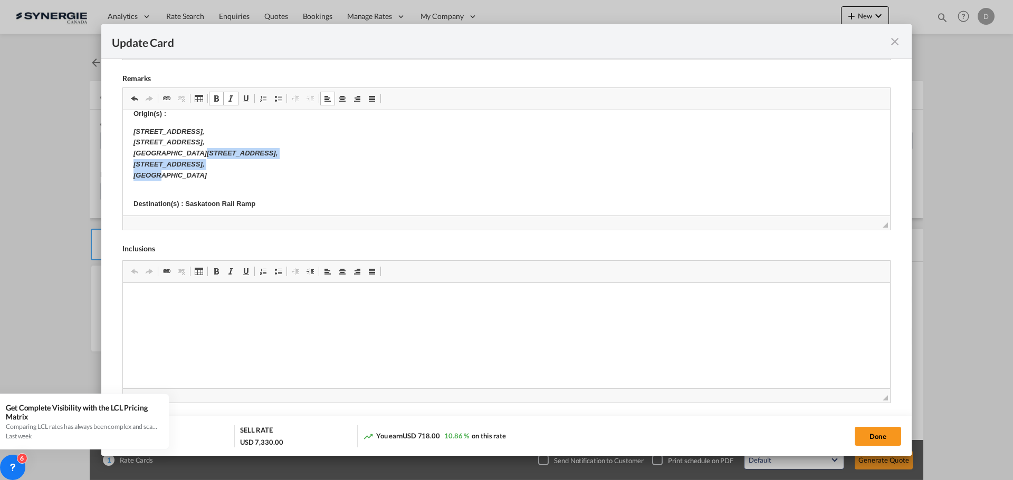
drag, startPoint x: 159, startPoint y: 151, endPoint x: 187, endPoint y: 174, distance: 35.3
click at [187, 174] on p "480 S Service Rd W, Oakville, ON L6K 2H4, Canada 480 S Service Rd W, Oakville, …" at bounding box center [506, 154] width 746 height 55
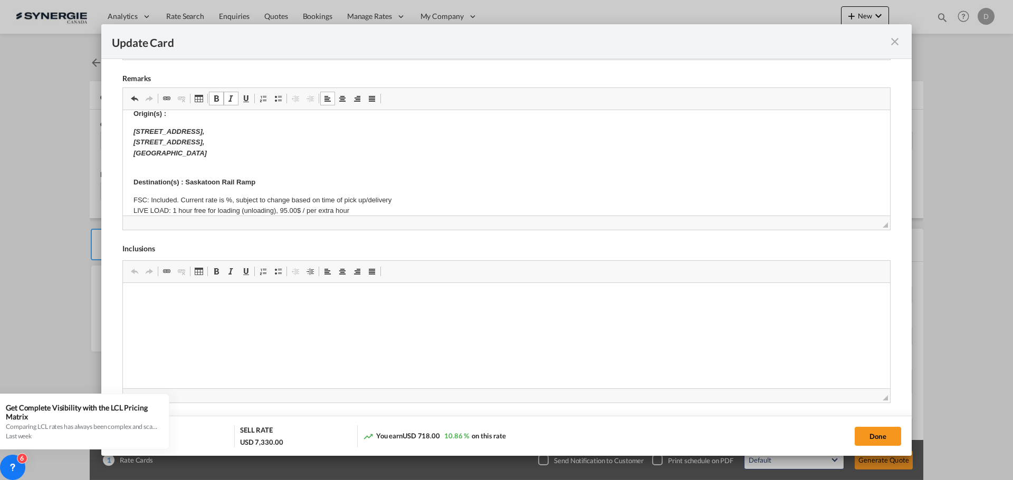
click at [202, 182] on strong "Destination(s) : Saskatoon Rail Ramp" at bounding box center [194, 182] width 122 height 8
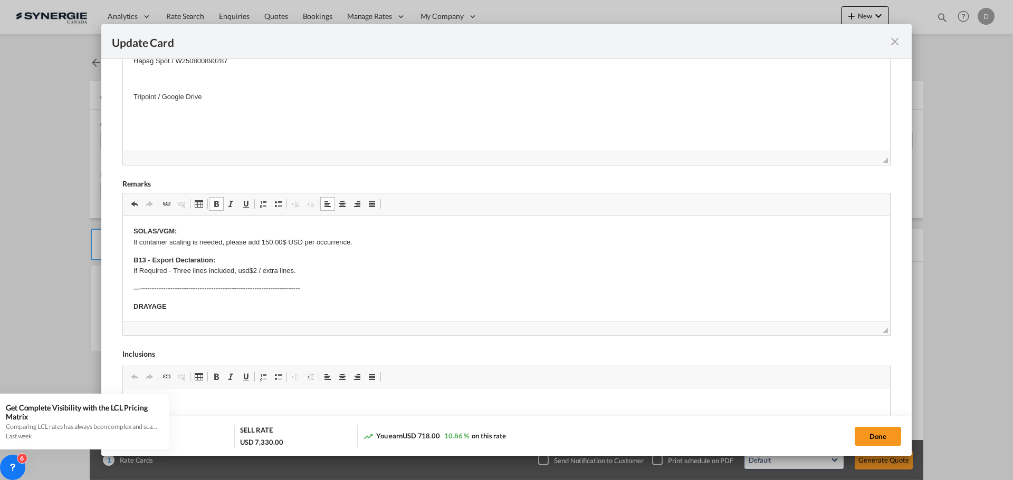
scroll to position [166, 0]
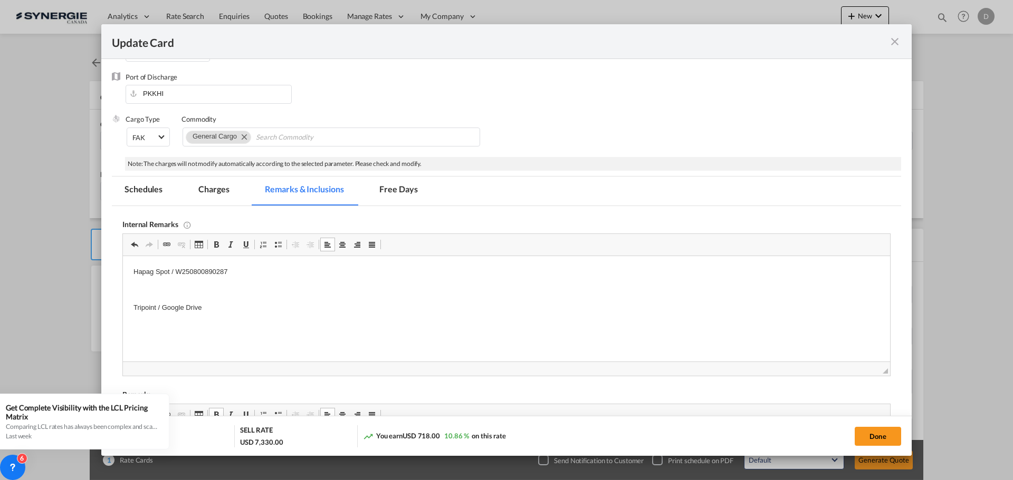
click at [211, 185] on md-tab-item "Charges" at bounding box center [214, 191] width 56 height 29
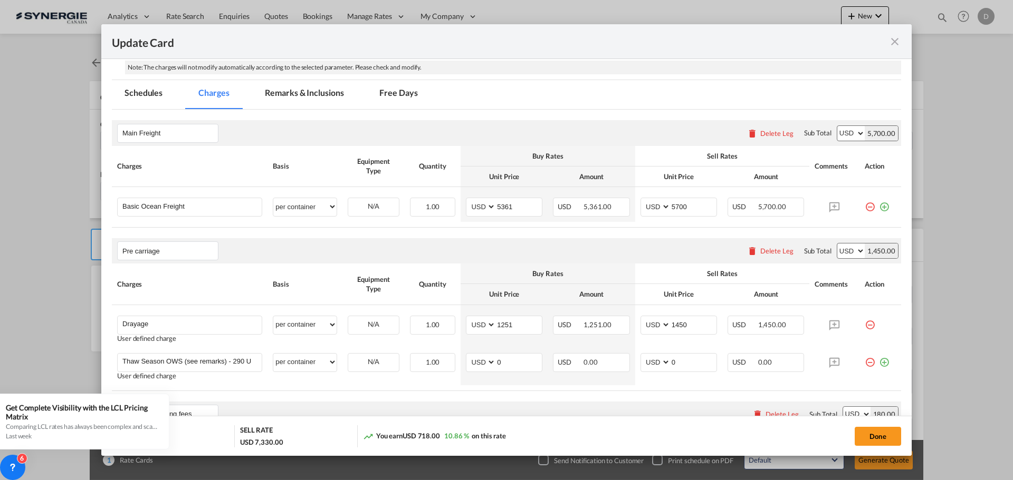
scroll to position [272, 0]
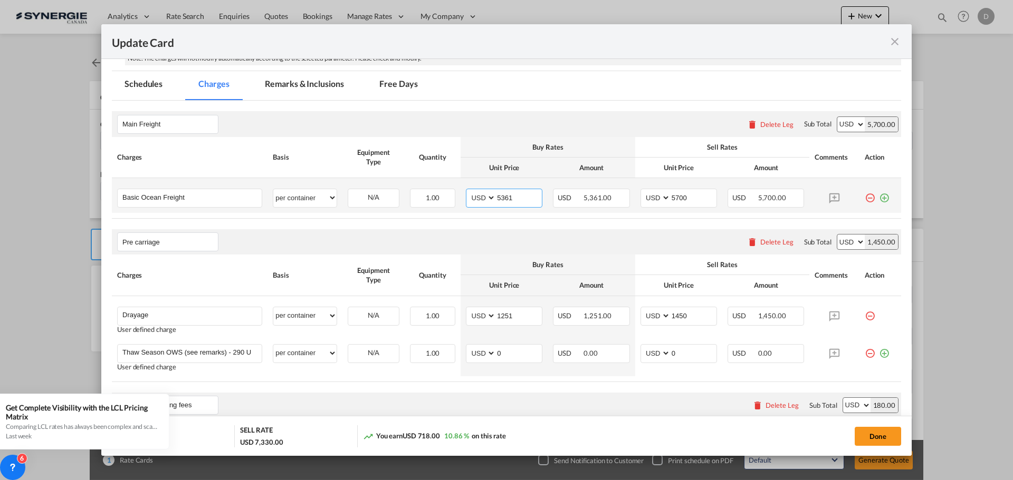
click at [496, 196] on input "5361" at bounding box center [519, 197] width 46 height 16
type input "4504"
click at [677, 197] on input "5700" at bounding box center [693, 197] width 46 height 16
click at [676, 197] on input "5700" at bounding box center [693, 197] width 46 height 16
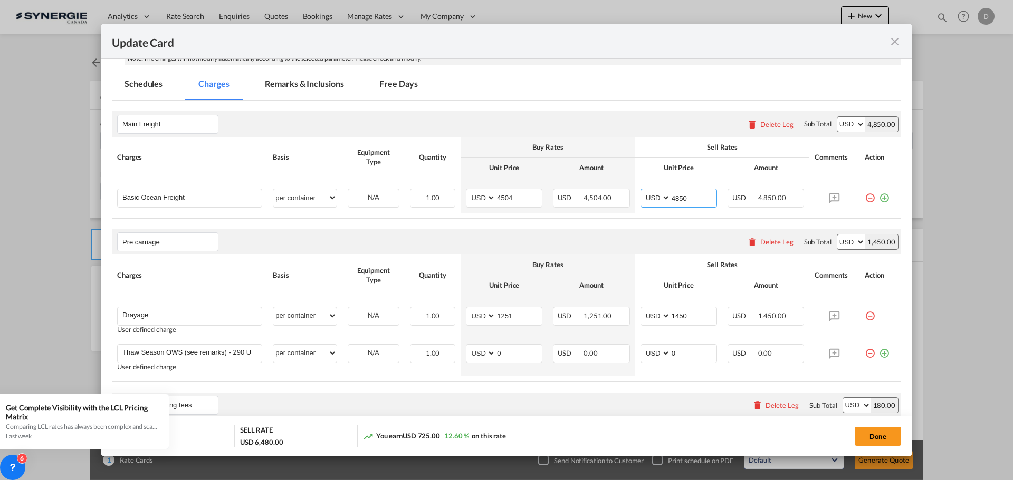
type input "4850"
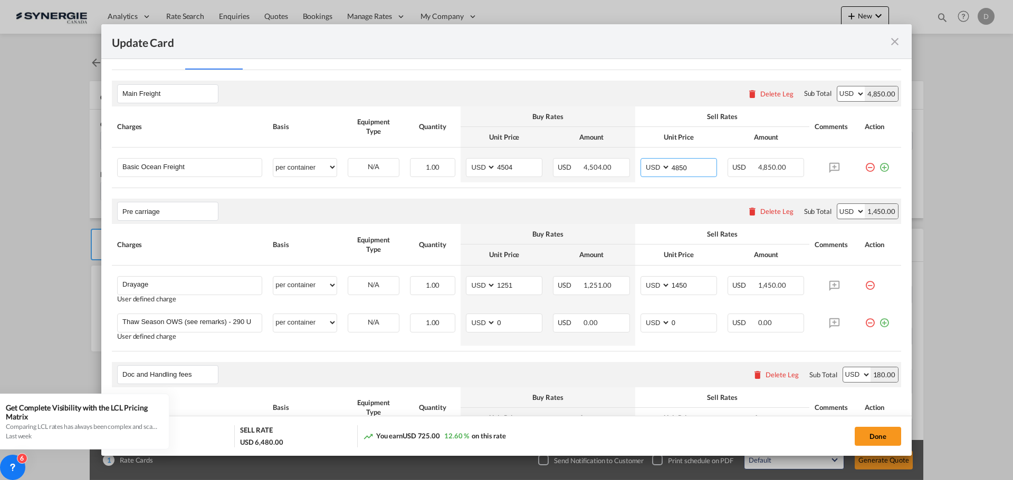
scroll to position [324, 0]
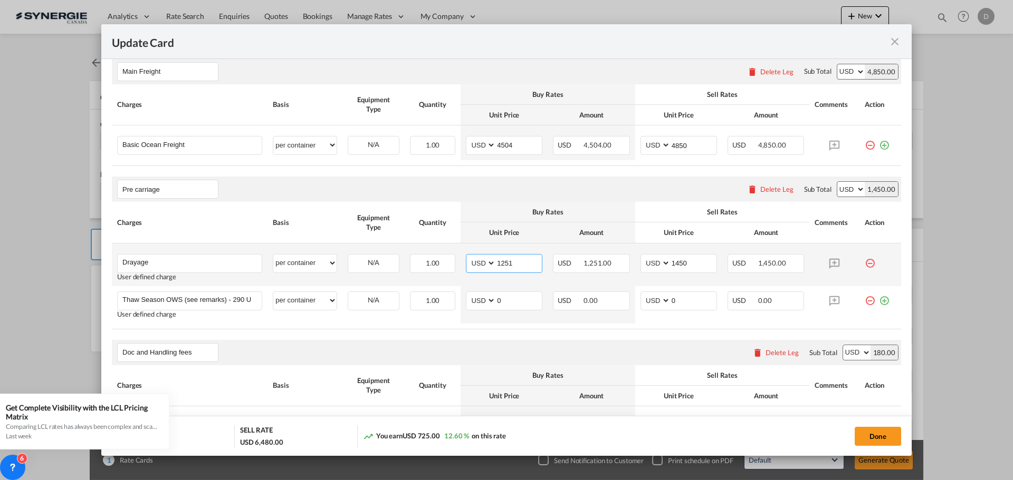
click at [504, 259] on input "1251" at bounding box center [519, 263] width 46 height 16
type input "307"
click at [675, 265] on input "1450" at bounding box center [693, 263] width 46 height 16
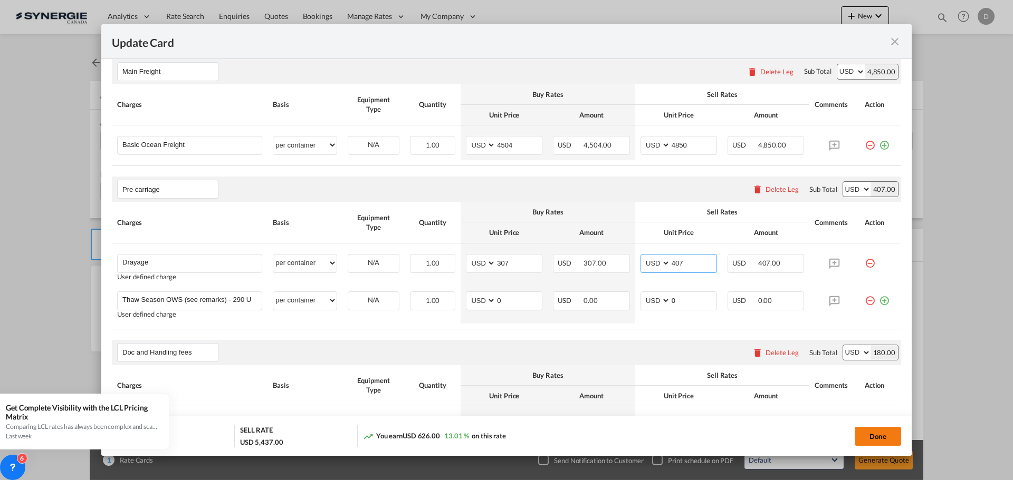
type input "407"
drag, startPoint x: 872, startPoint y: 435, endPoint x: 694, endPoint y: 340, distance: 201.7
click at [872, 435] on button "Done" at bounding box center [877, 436] width 46 height 19
type input "[DATE]"
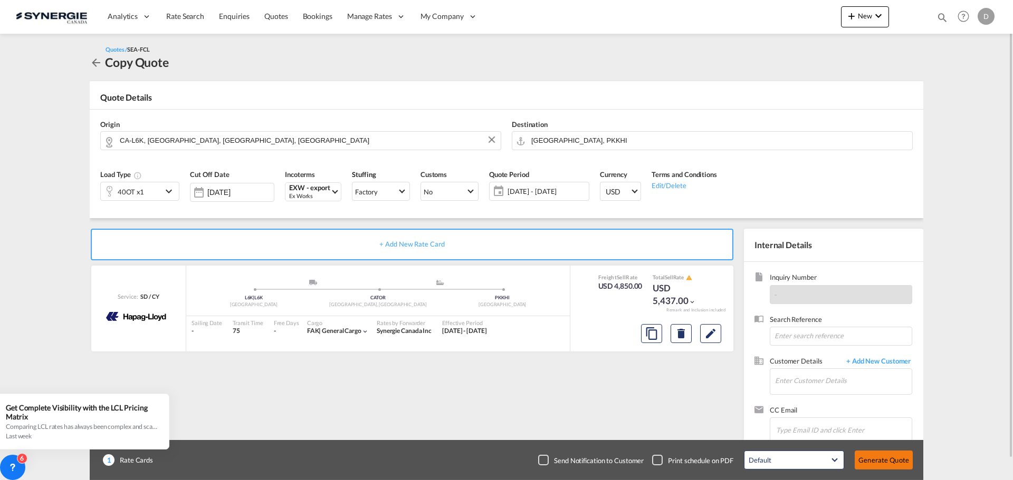
click at [885, 457] on button "Generate Quote" at bounding box center [883, 460] width 58 height 19
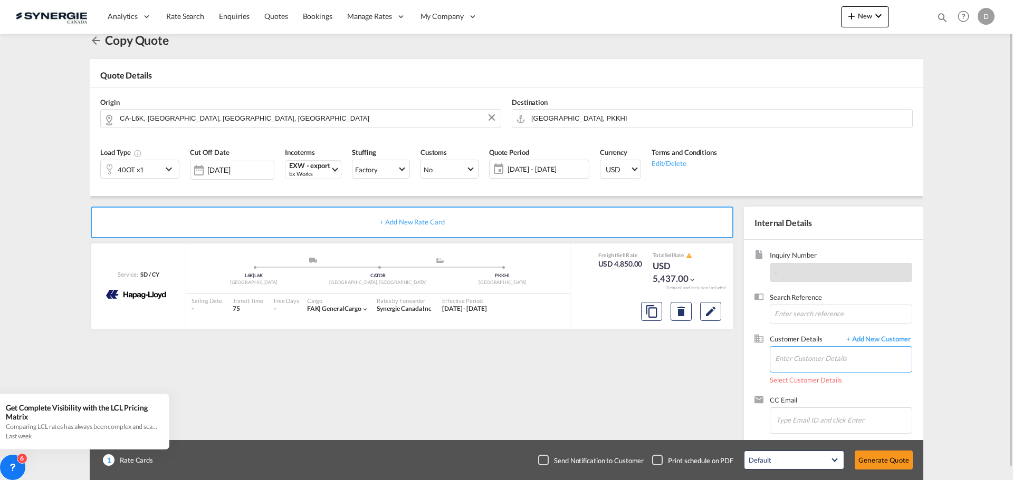
click at [841, 361] on input "Enter Customer Details" at bounding box center [843, 359] width 137 height 24
paste input "[EMAIL_ADDRESS][DOMAIN_NAME]"
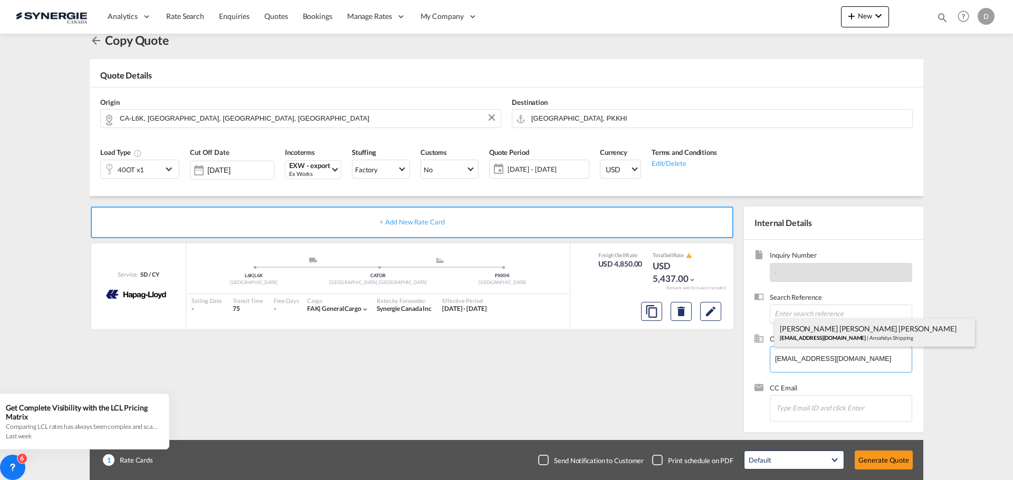
click at [831, 329] on div "[PERSON_NAME] [PERSON_NAME] [PERSON_NAME] [PERSON_NAME][EMAIL_ADDRESS][DOMAIN_N…" at bounding box center [874, 333] width 200 height 28
type input "Ansahdys Shipping, [PERSON_NAME] [PERSON_NAME] [PERSON_NAME], [EMAIL_ADDRESS][D…"
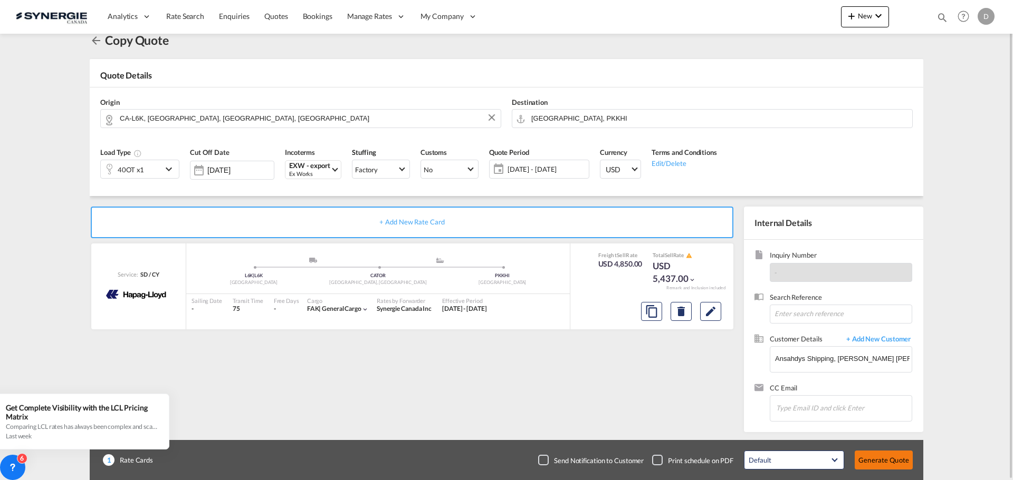
click at [884, 460] on button "Generate Quote" at bounding box center [883, 460] width 58 height 19
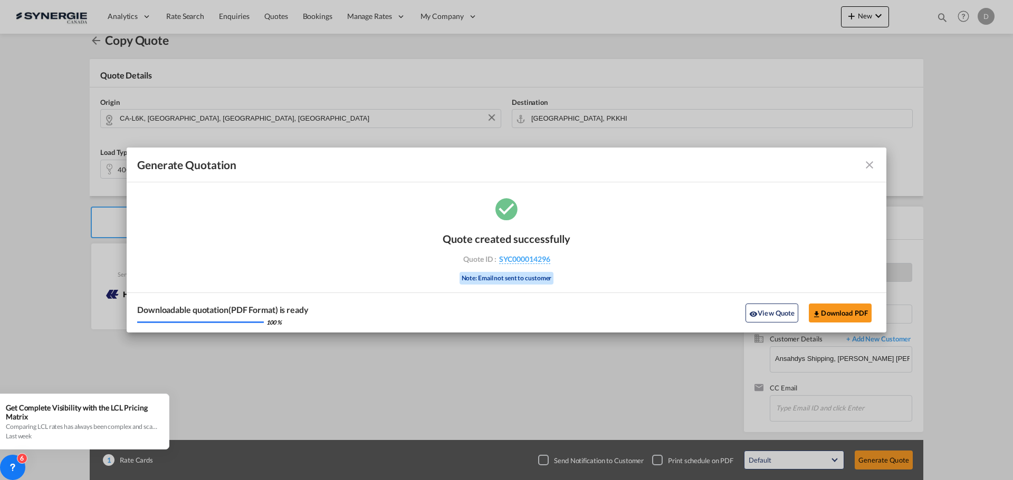
click at [762, 305] on button "View Quote" at bounding box center [771, 313] width 53 height 19
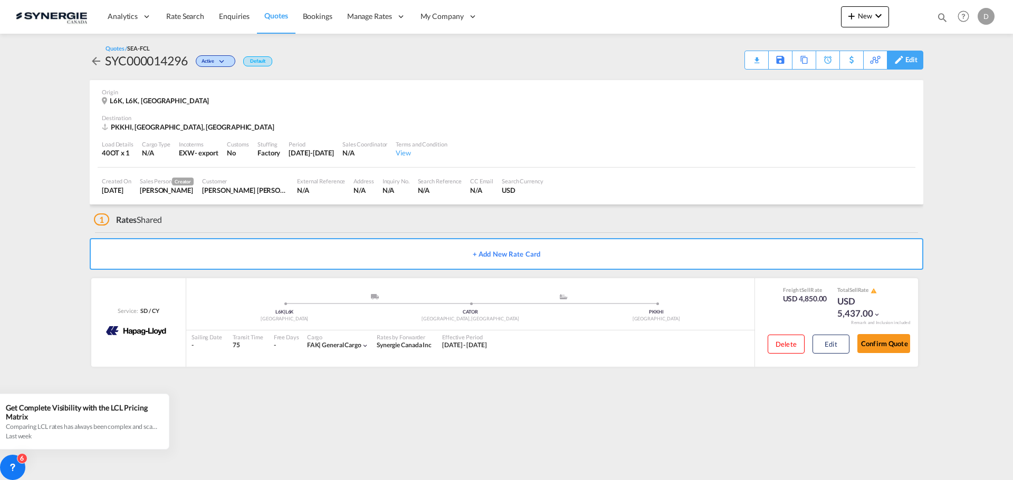
click at [912, 56] on div "Edit" at bounding box center [911, 60] width 12 height 18
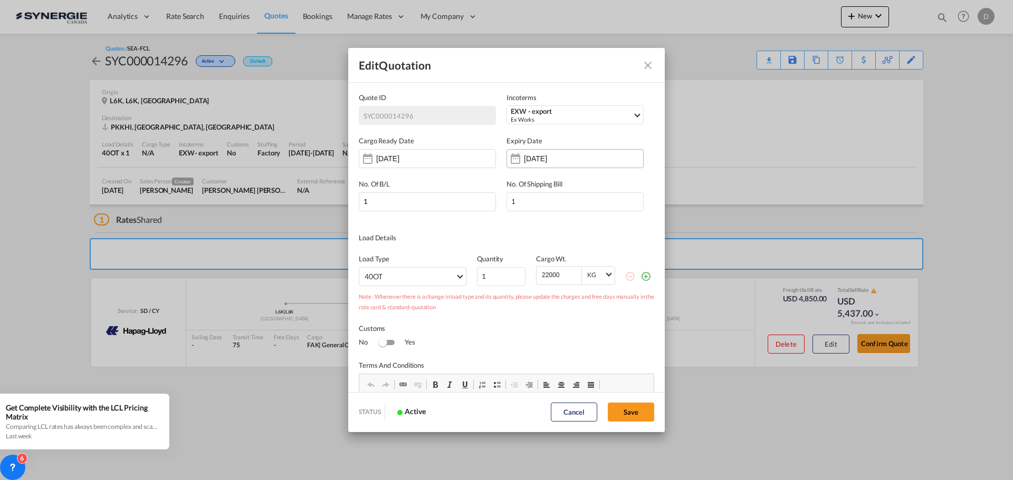
click at [546, 159] on input "[DATE]" at bounding box center [557, 159] width 66 height 8
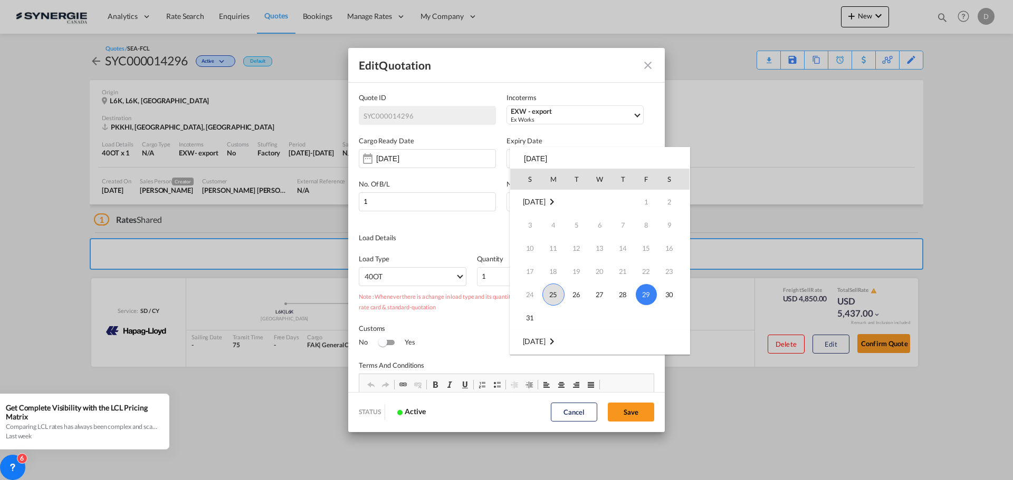
click at [548, 296] on span "25" at bounding box center [553, 295] width 22 height 22
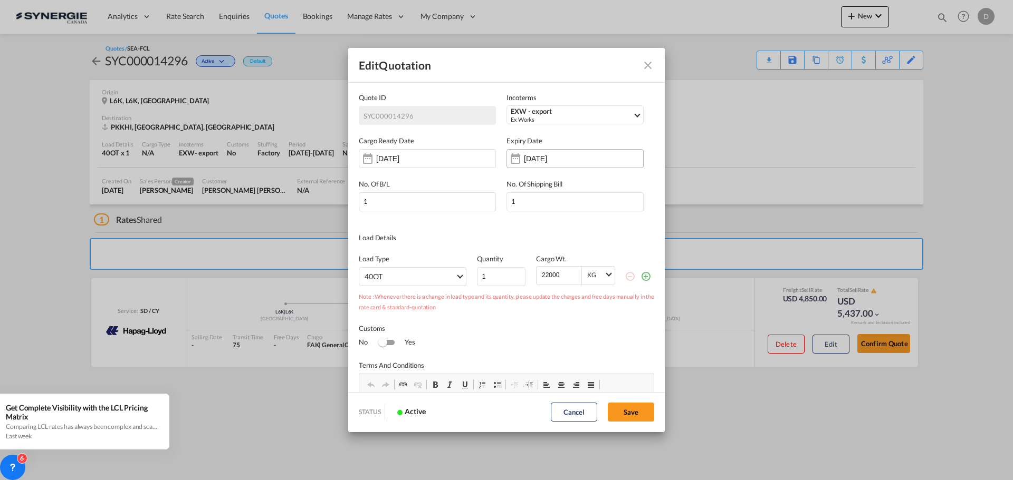
click at [563, 159] on input "[DATE]" at bounding box center [557, 159] width 66 height 8
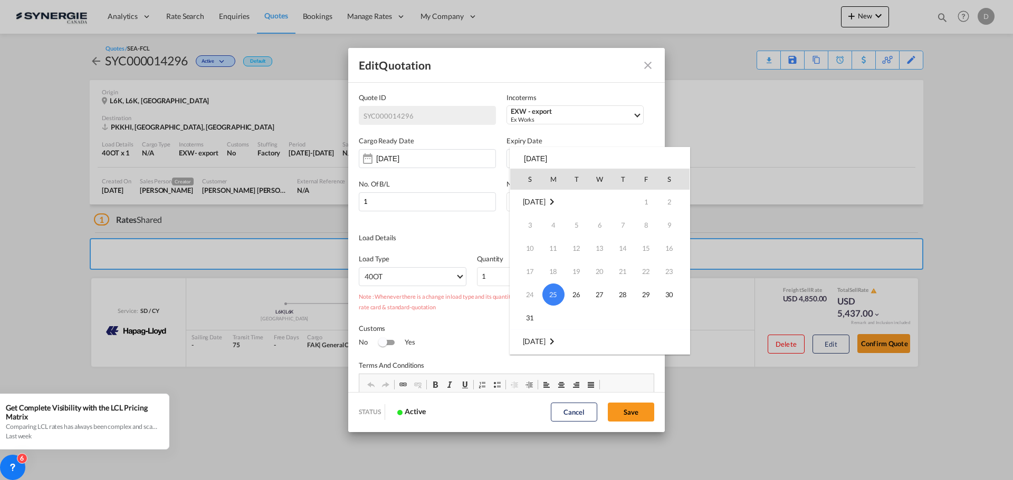
scroll to position [105, 0]
click at [555, 304] on span "15" at bounding box center [553, 305] width 21 height 21
type input "[DATE]"
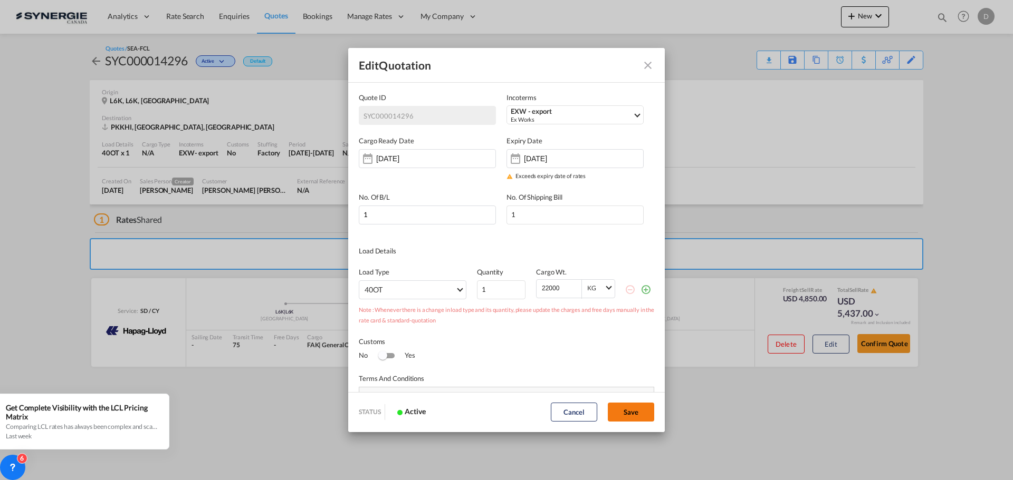
click at [633, 413] on button "Save" at bounding box center [631, 412] width 46 height 19
type input "[DATE]"
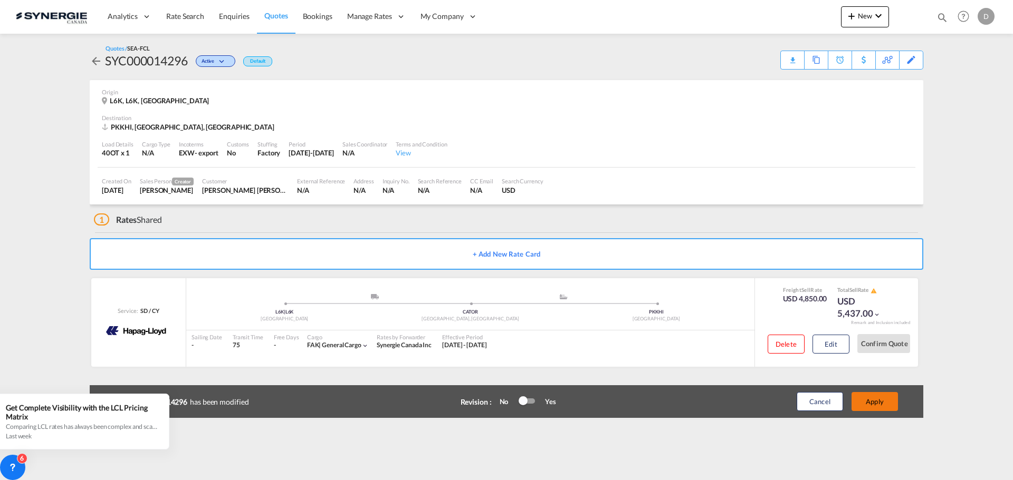
click at [873, 400] on button "Apply" at bounding box center [874, 401] width 46 height 19
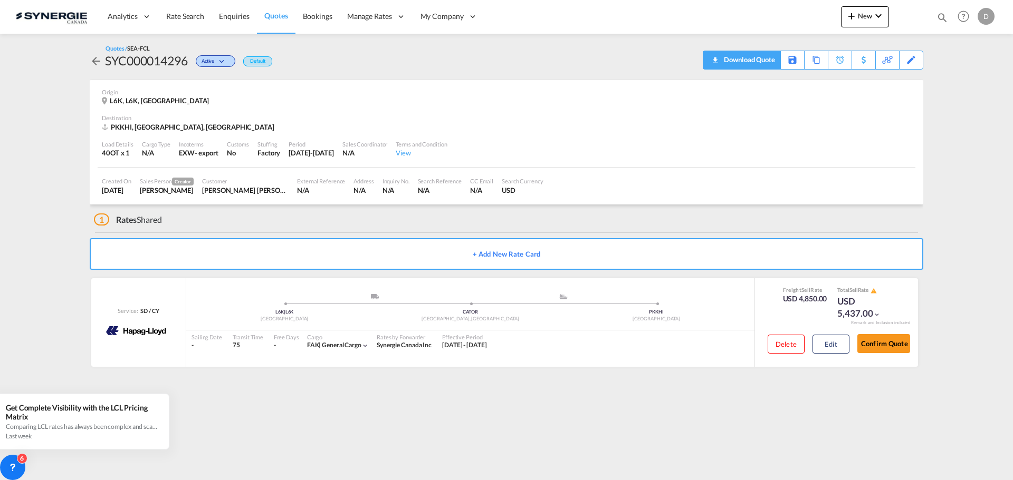
click at [764, 65] on div "Download Quote" at bounding box center [748, 59] width 54 height 17
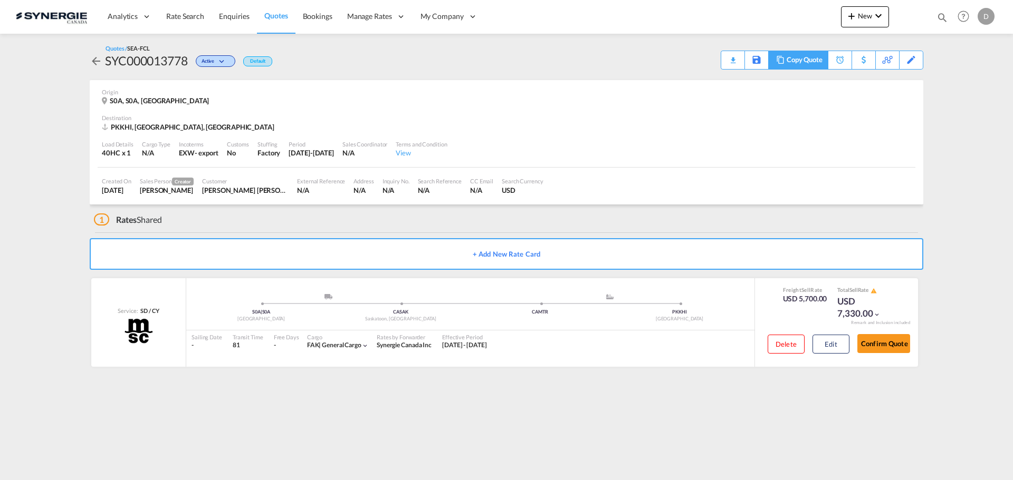
click at [817, 63] on div "Copy Quote" at bounding box center [804, 60] width 36 height 18
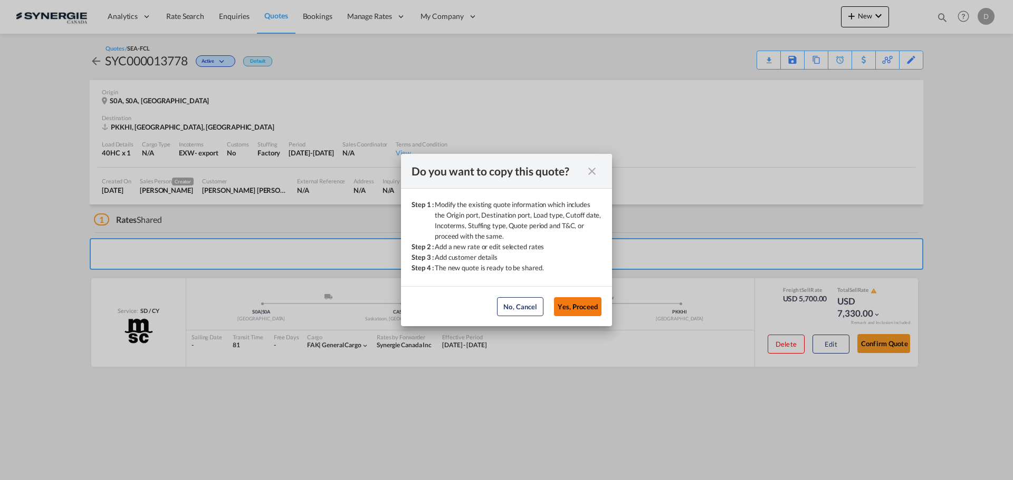
click at [570, 310] on button "Yes, Proceed" at bounding box center [577, 306] width 47 height 19
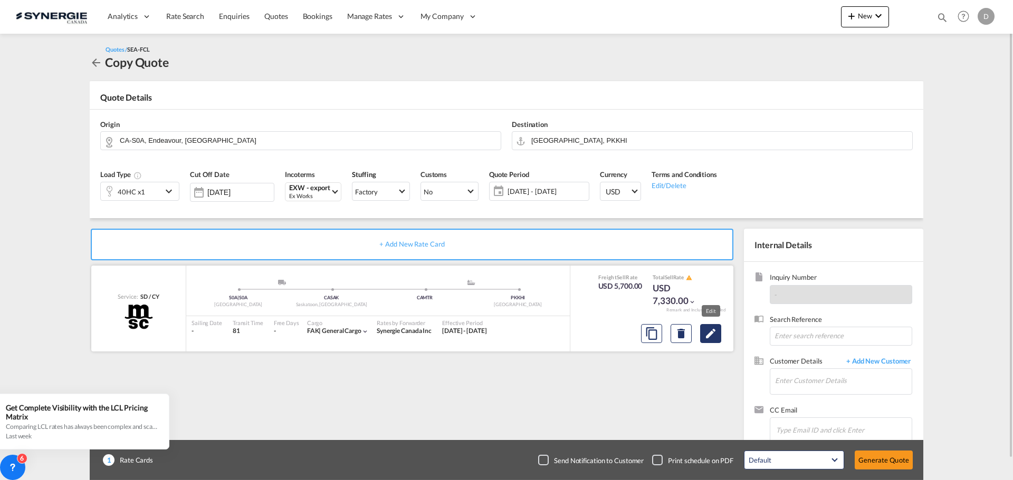
click at [713, 332] on md-icon "Edit" at bounding box center [710, 334] width 13 height 13
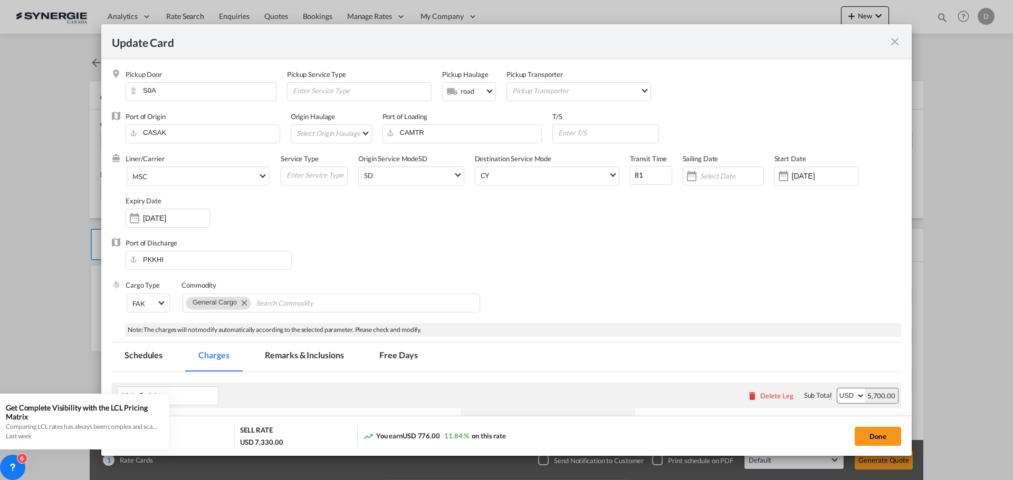
select select "per container"
select select "per B/L"
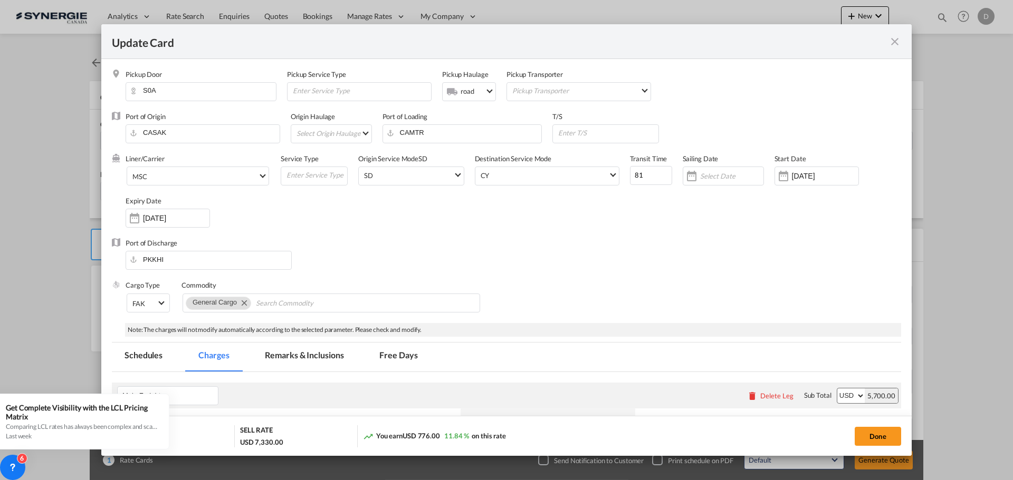
select select "per B/L"
select select "per shipment"
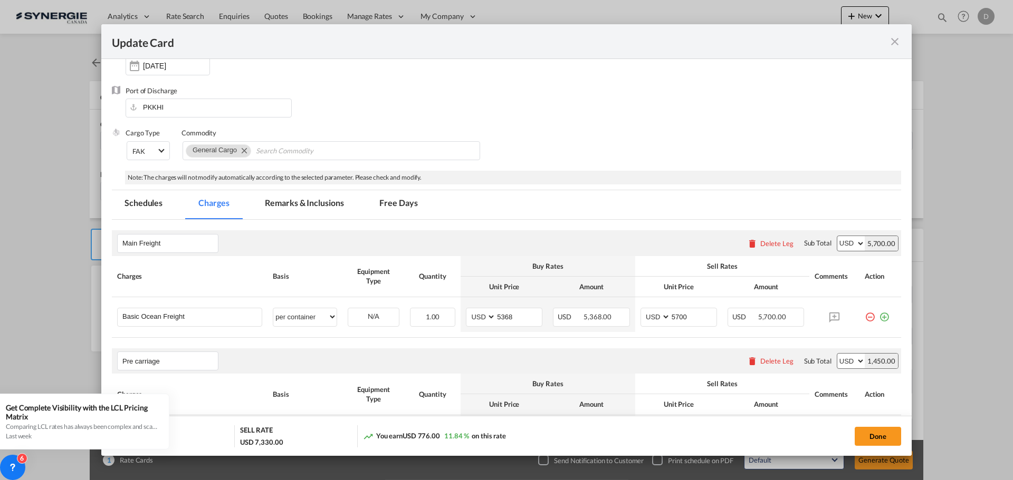
scroll to position [158, 0]
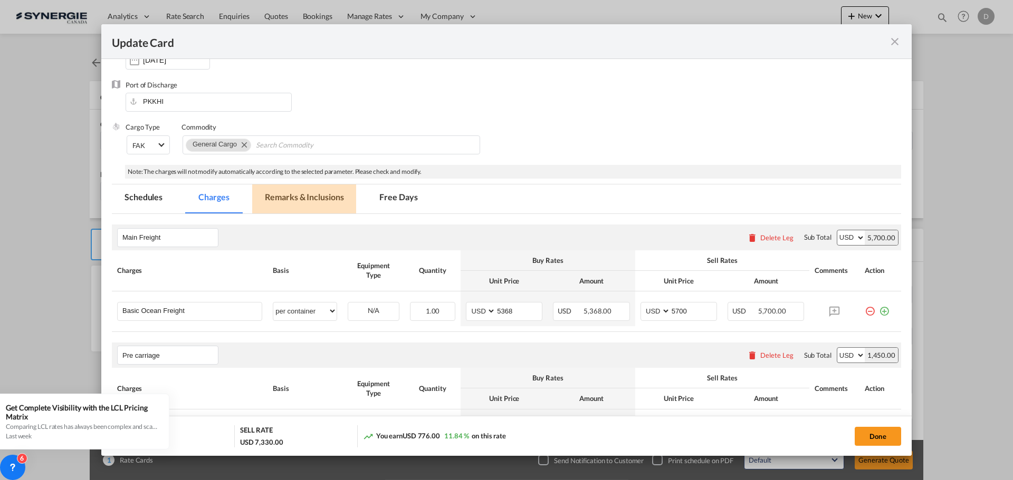
click at [341, 195] on md-tab-item "Remarks & Inclusions" at bounding box center [304, 199] width 104 height 29
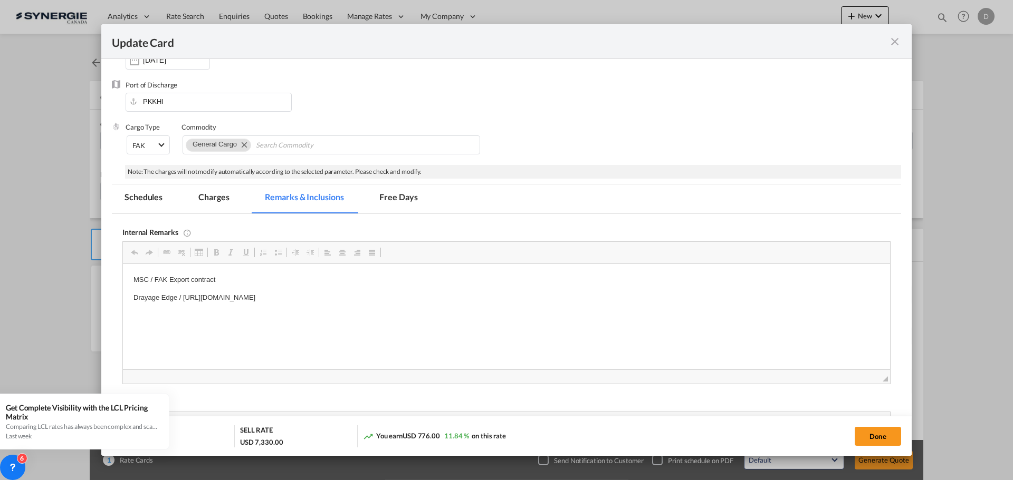
scroll to position [0, 0]
drag, startPoint x: 463, startPoint y: 297, endPoint x: 161, endPoint y: 301, distance: 301.2
click at [132, 297] on html "MSC / FAK Export contract Drayage Edge / [URL][DOMAIN_NAME]" at bounding box center [506, 289] width 767 height 50
drag, startPoint x: 161, startPoint y: 296, endPoint x: 497, endPoint y: 286, distance: 336.1
click at [497, 286] on body "MSC / FAK Export contract Drayage Edge / [URL][DOMAIN_NAME]" at bounding box center [506, 289] width 746 height 29
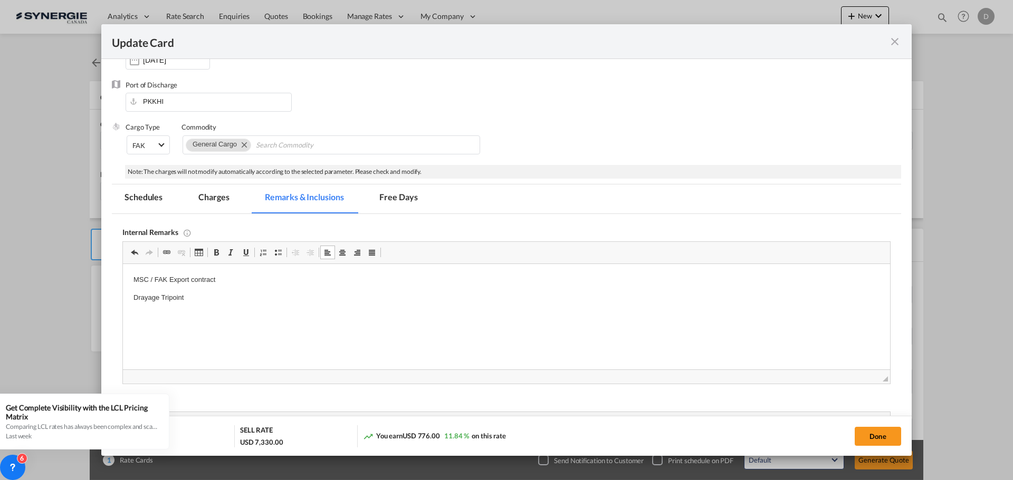
click at [351, 295] on p "Drayage Tripoint" at bounding box center [506, 298] width 746 height 11
click at [220, 196] on md-tab-item "Charges" at bounding box center [214, 199] width 56 height 29
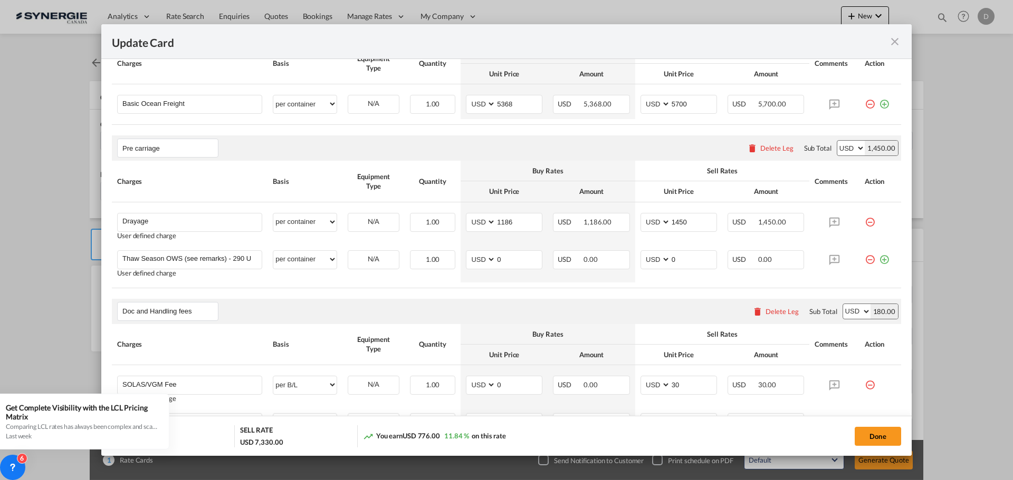
scroll to position [369, 0]
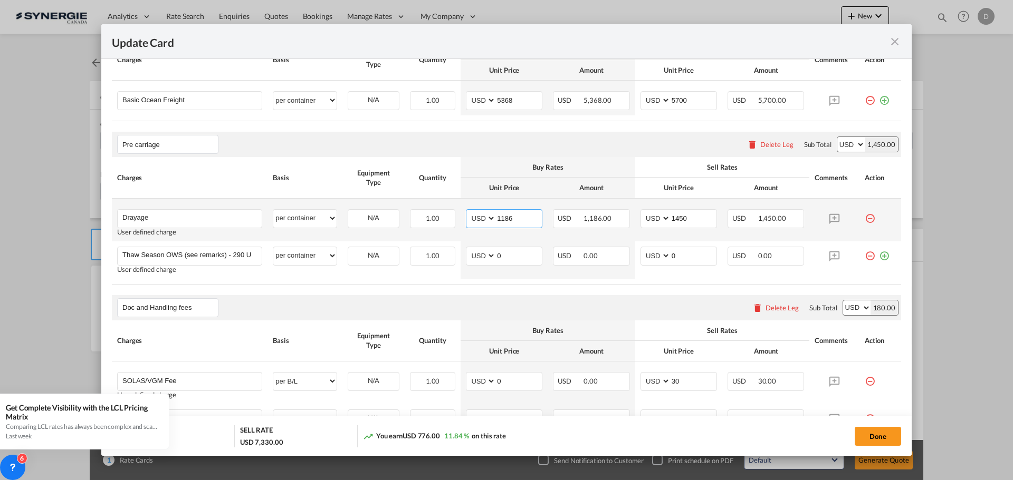
click at [502, 220] on input "1186" at bounding box center [519, 218] width 46 height 16
type input "307"
click at [675, 216] on input "1450" at bounding box center [693, 218] width 46 height 16
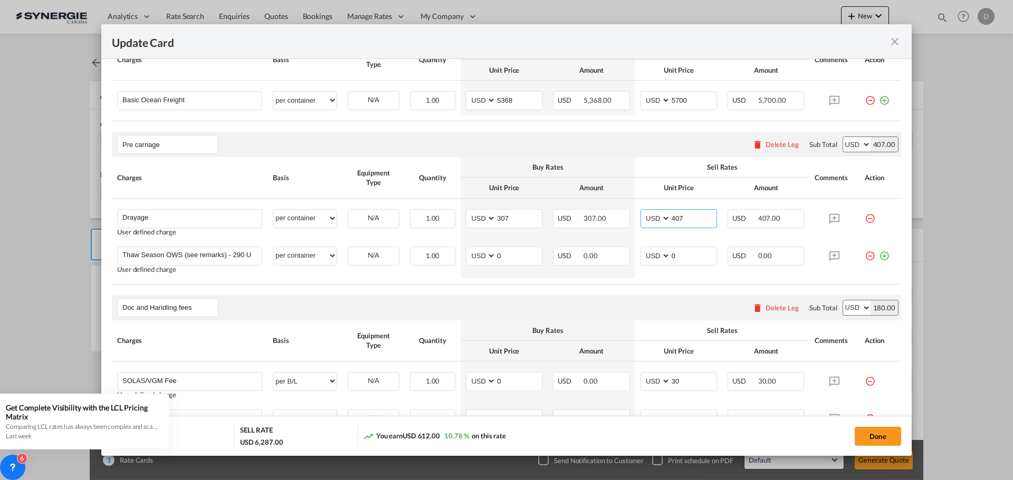
type input "407"
click at [572, 133] on div "Pre carriage Please enter leg name Leg Name Already Exists Delete Leg Sub Total…" at bounding box center [506, 144] width 789 height 25
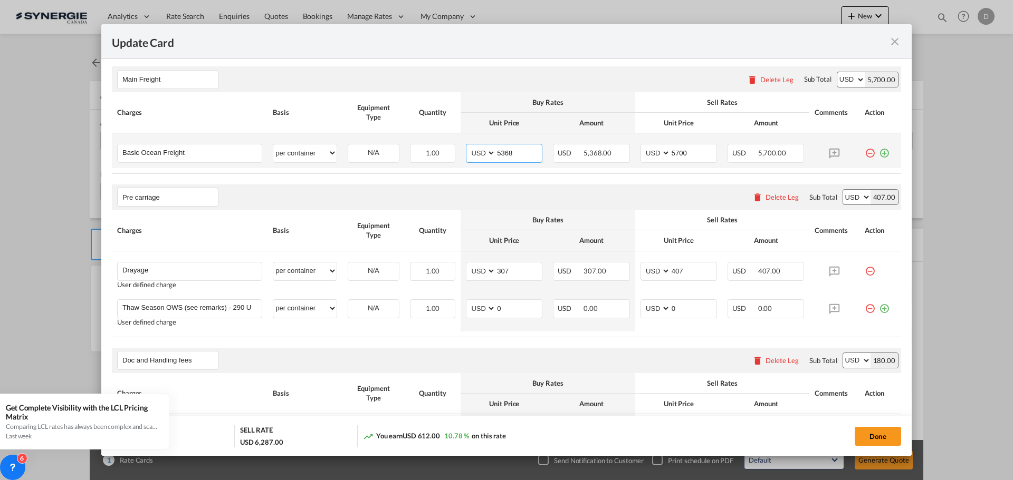
click at [504, 151] on input "5368" at bounding box center [519, 153] width 46 height 16
type input "3843"
click at [678, 151] on input "5700" at bounding box center [693, 153] width 46 height 16
click at [677, 151] on input "5700" at bounding box center [693, 153] width 46 height 16
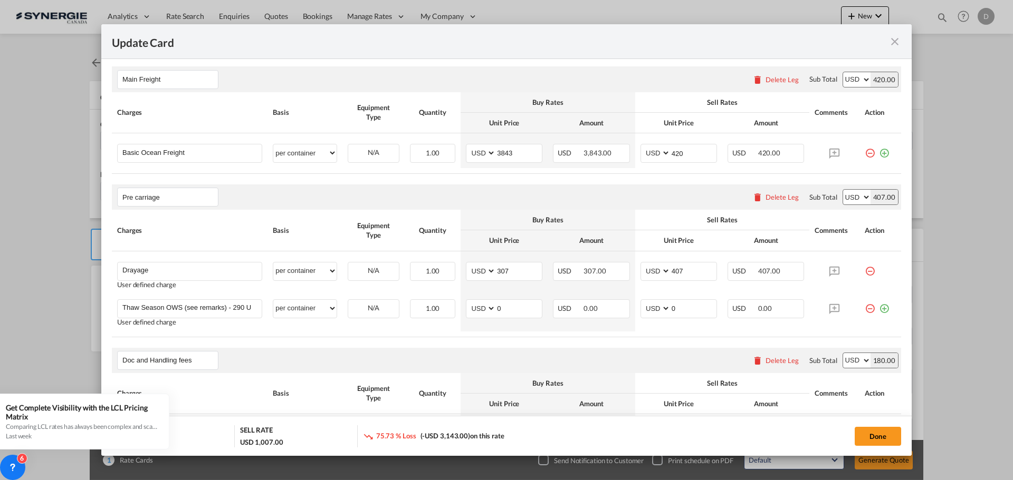
click at [617, 195] on div "Pre carriage Please enter leg name Leg Name Already Exists Delete Leg Sub Total…" at bounding box center [506, 197] width 789 height 25
click at [682, 155] on input "420" at bounding box center [693, 153] width 46 height 16
type input "4200"
click at [637, 175] on rate-modification "Main Freight Please enter leg name Leg Name Already Exists Delete Leg Sub Total…" at bounding box center [506, 393] width 789 height 675
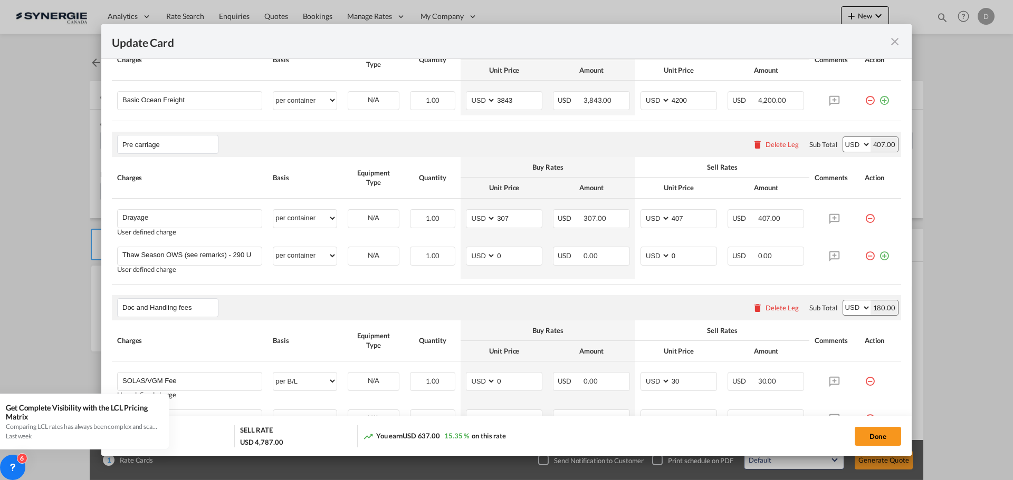
scroll to position [211, 0]
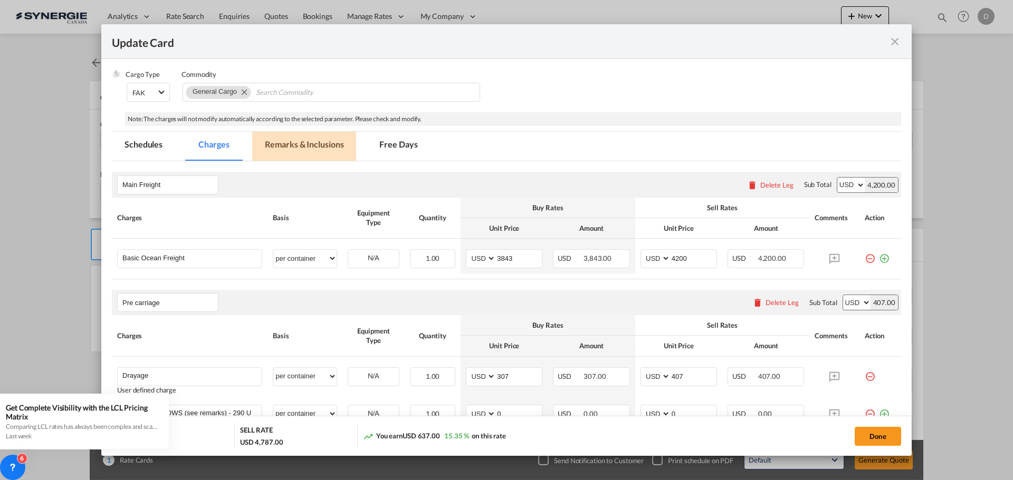
click at [326, 145] on md-tab-item "Remarks & Inclusions" at bounding box center [304, 146] width 104 height 29
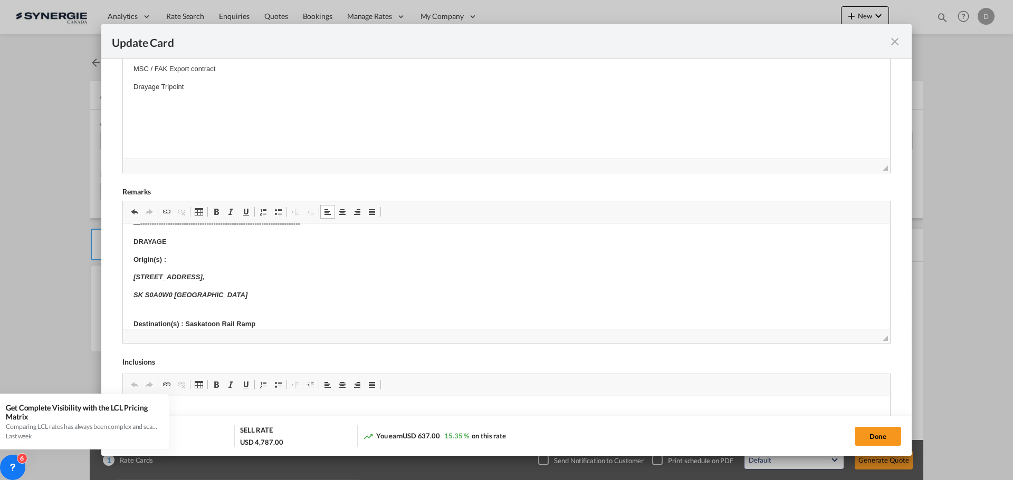
scroll to position [105, 0]
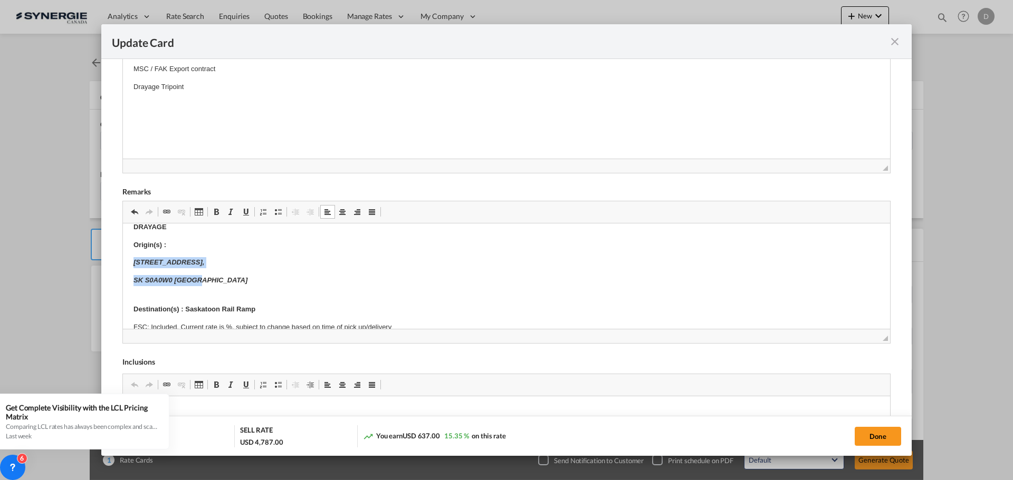
drag, startPoint x: 134, startPoint y: 260, endPoint x: 208, endPoint y: 274, distance: 75.6
click at [208, 274] on body "Destination_Demurrage_40HC / 10 days SOLAS/VGM: If container scaling is needed,…" at bounding box center [506, 470] width 746 height 683
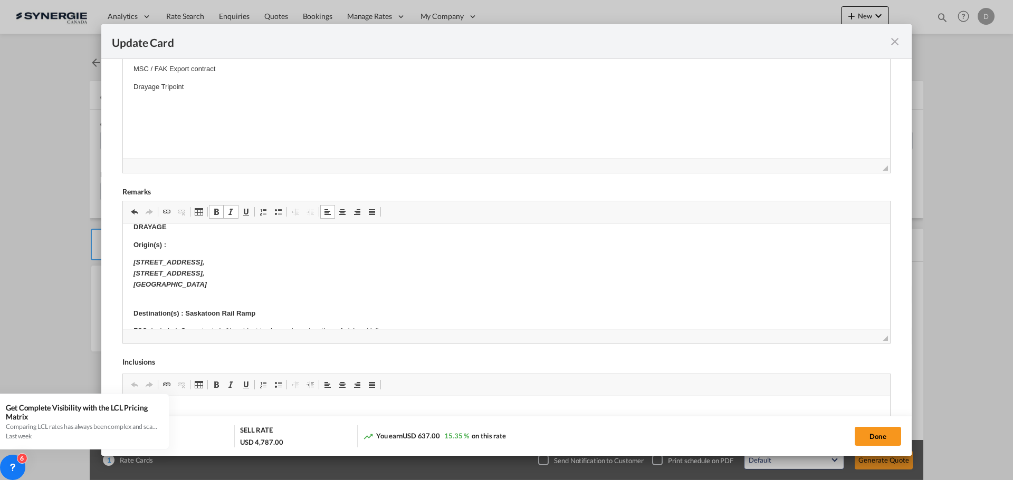
click at [207, 310] on strong "Destination(s) : Saskatoon Rail Ramp" at bounding box center [194, 314] width 122 height 8
click at [270, 289] on p "[STREET_ADDRESS]" at bounding box center [506, 273] width 746 height 33
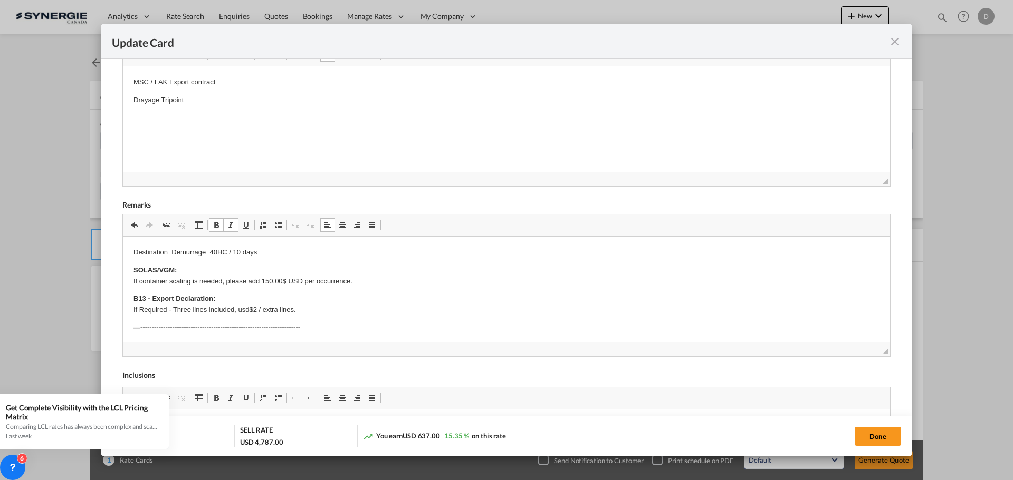
scroll to position [264, 0]
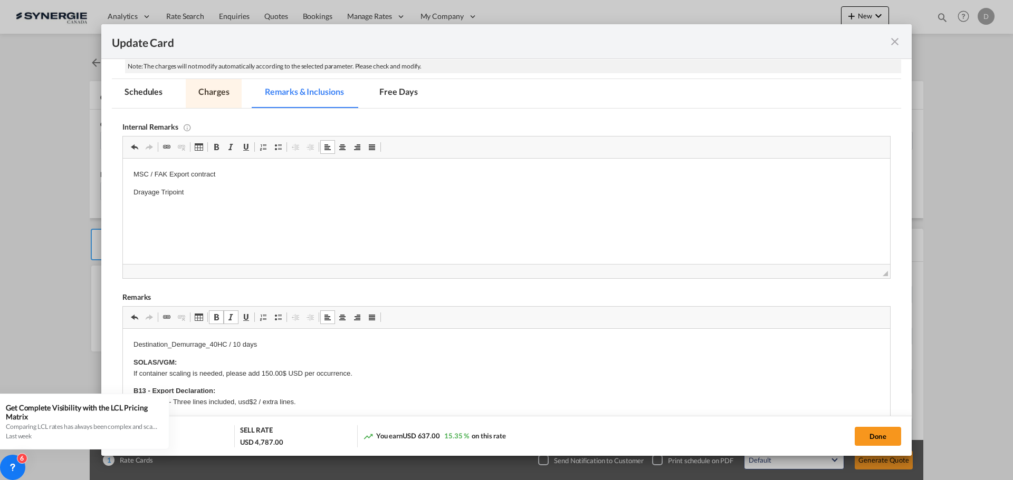
click at [214, 85] on md-tab-item "Charges" at bounding box center [214, 93] width 56 height 29
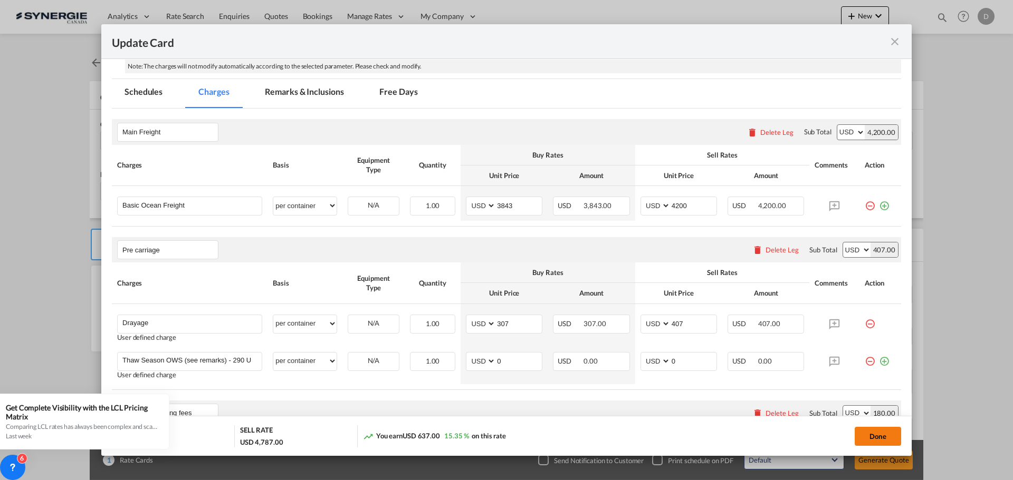
click at [879, 437] on button "Done" at bounding box center [877, 436] width 46 height 19
type input "[DATE]"
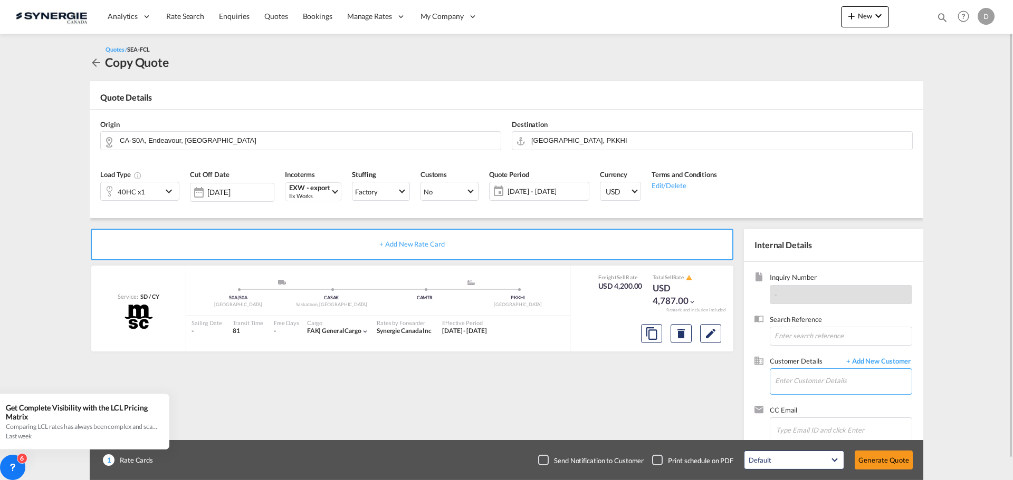
click at [795, 380] on input "Enter Customer Details" at bounding box center [843, 381] width 137 height 24
paste input "[EMAIL_ADDRESS][DOMAIN_NAME]"
click at [804, 353] on div "[PERSON_NAME] [PERSON_NAME] [PERSON_NAME] [PERSON_NAME][EMAIL_ADDRESS][DOMAIN_N…" at bounding box center [842, 355] width 137 height 28
type input "Ansahdys Shipping, [PERSON_NAME] [PERSON_NAME] [PERSON_NAME], [EMAIL_ADDRESS][D…"
click at [887, 458] on button "Generate Quote" at bounding box center [883, 460] width 58 height 19
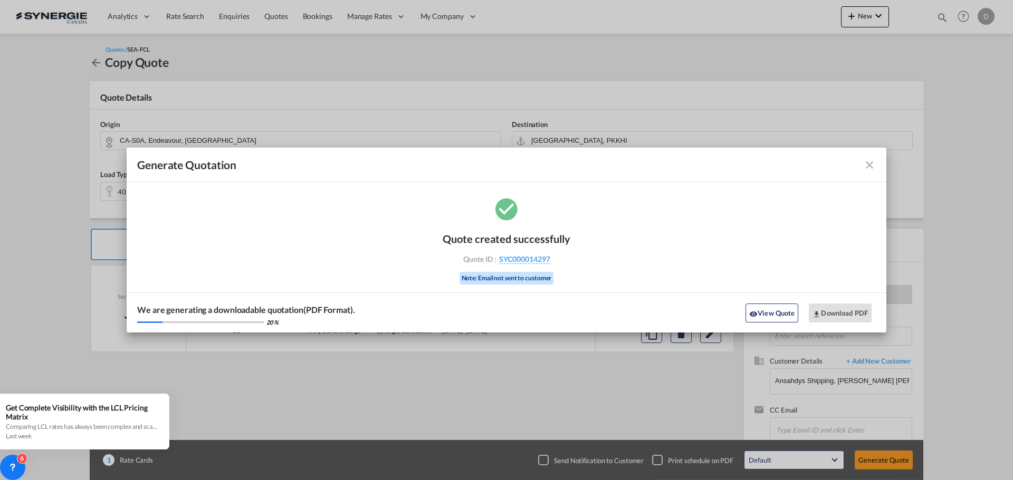
click at [870, 165] on md-icon "icon-close fg-AAA8AD cursor m-0" at bounding box center [869, 165] width 13 height 13
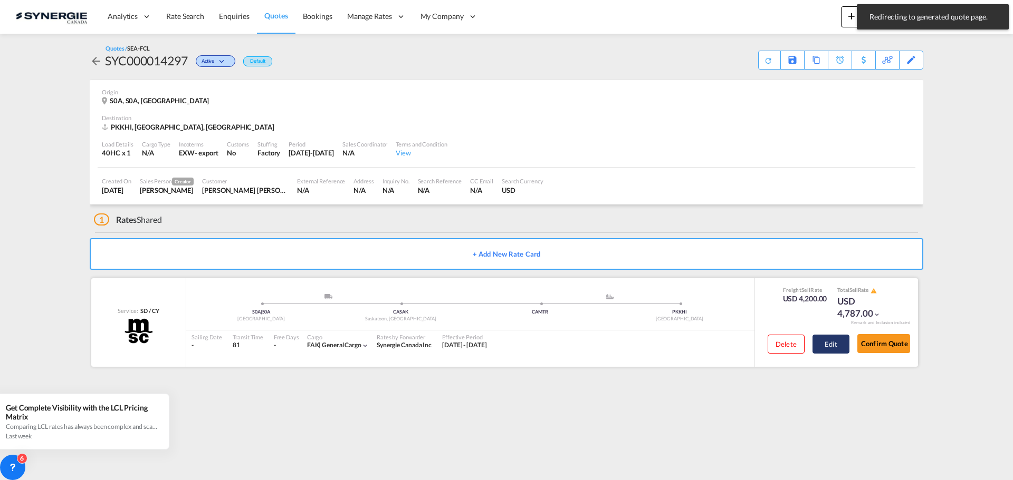
click at [834, 343] on button "Edit" at bounding box center [830, 344] width 37 height 19
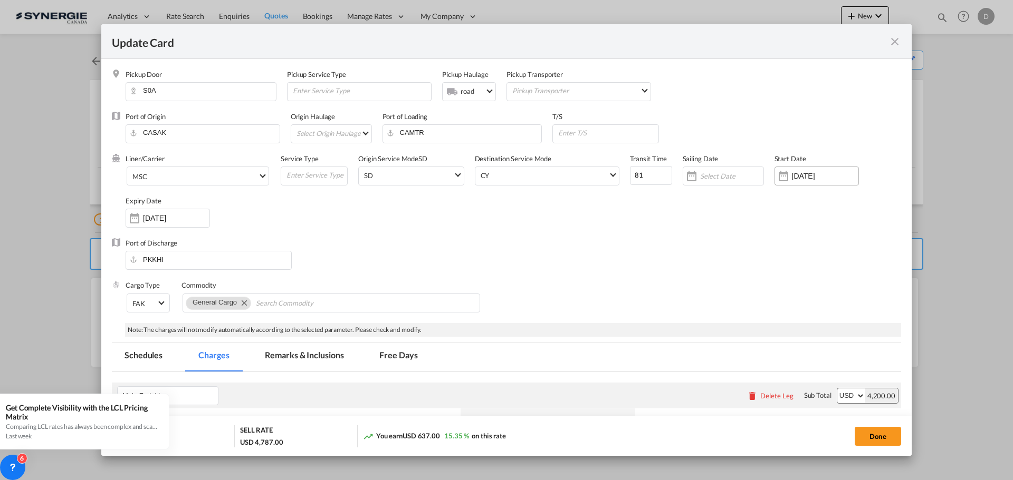
click at [800, 175] on input "[DATE]" at bounding box center [825, 176] width 66 height 8
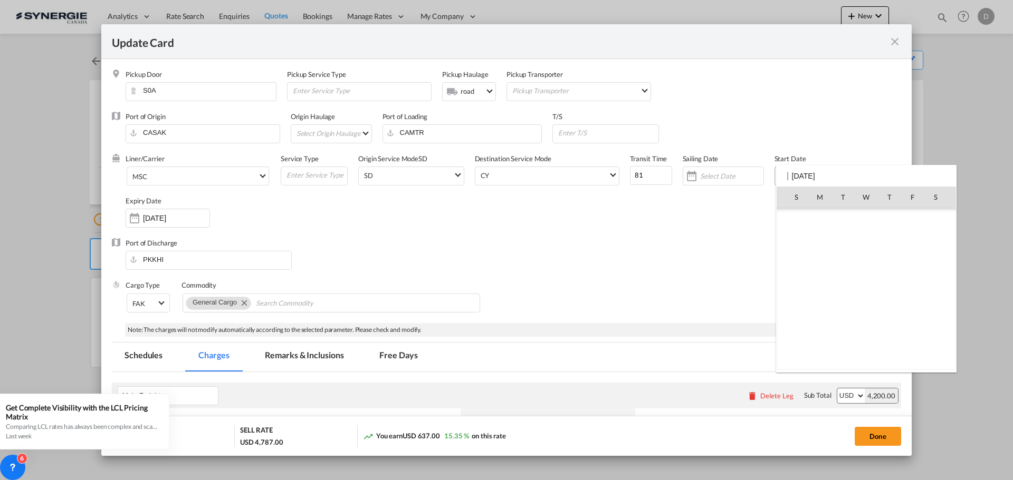
scroll to position [244166, 0]
click at [823, 310] on span "25" at bounding box center [820, 313] width 22 height 22
type input "[DATE]"
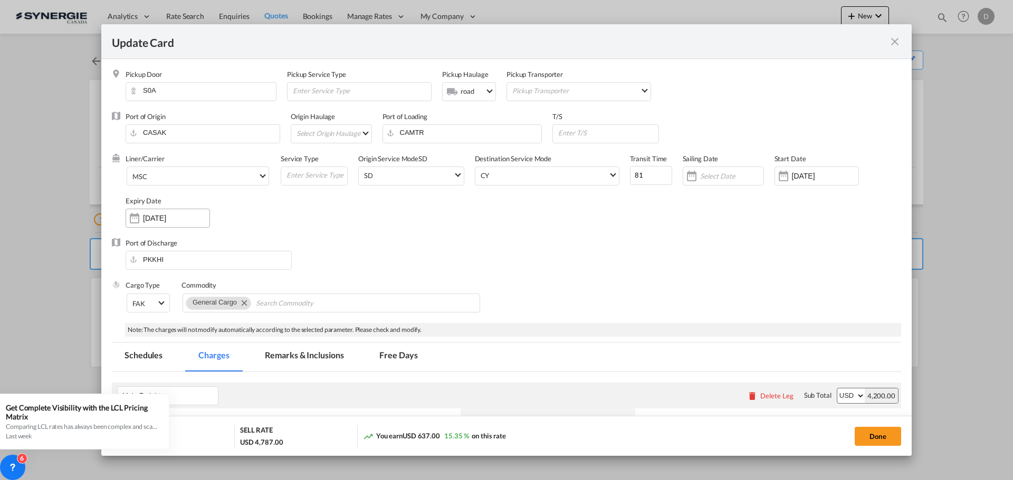
click at [153, 217] on input "[DATE]" at bounding box center [176, 218] width 66 height 8
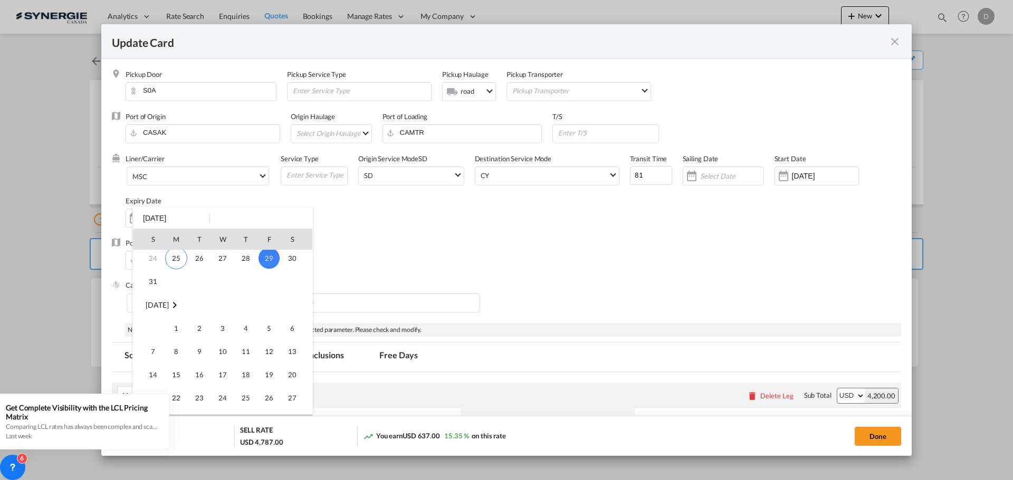
scroll to position [105, 0]
click at [181, 367] on span "15" at bounding box center [176, 365] width 21 height 21
type input "[DATE]"
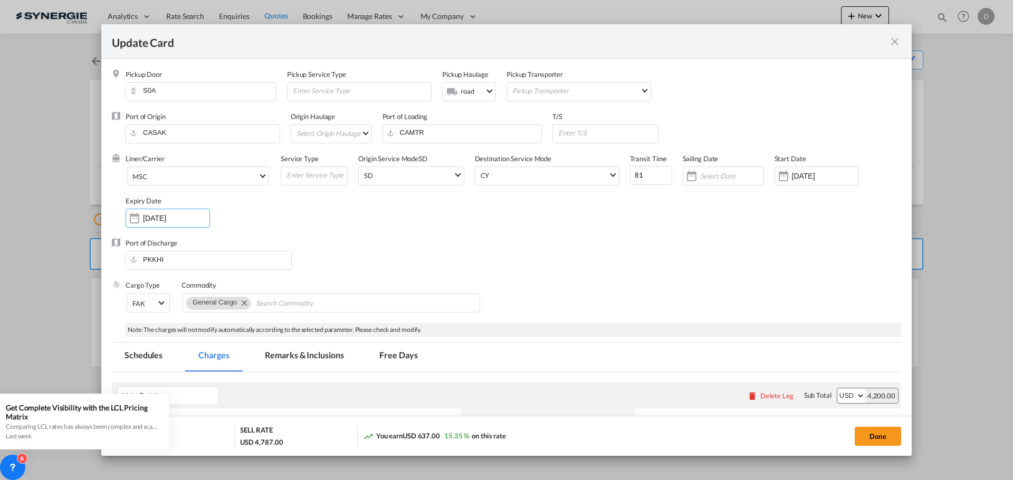
drag, startPoint x: 863, startPoint y: 436, endPoint x: 838, endPoint y: 327, distance: 111.6
click at [862, 435] on button "Done" at bounding box center [877, 436] width 46 height 19
type input "[DATE]"
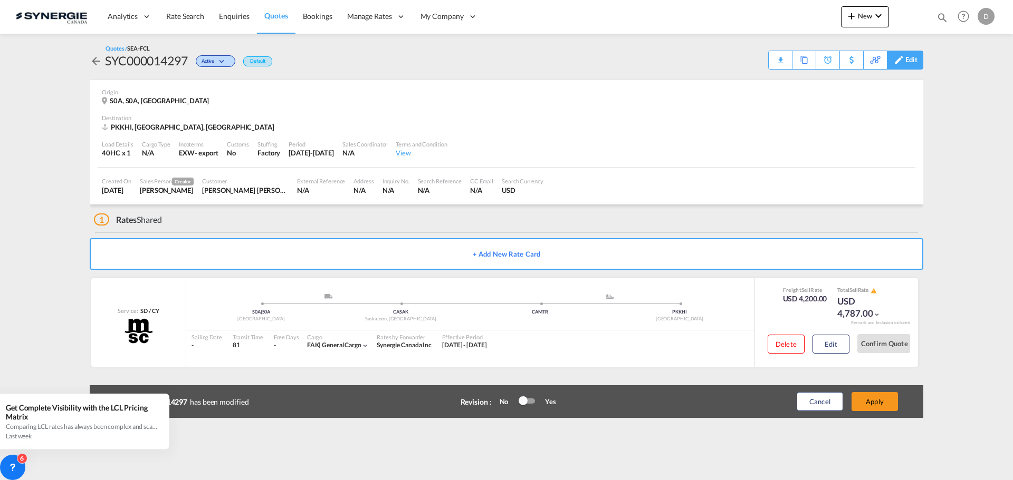
click at [912, 63] on div "Edit" at bounding box center [911, 60] width 12 height 18
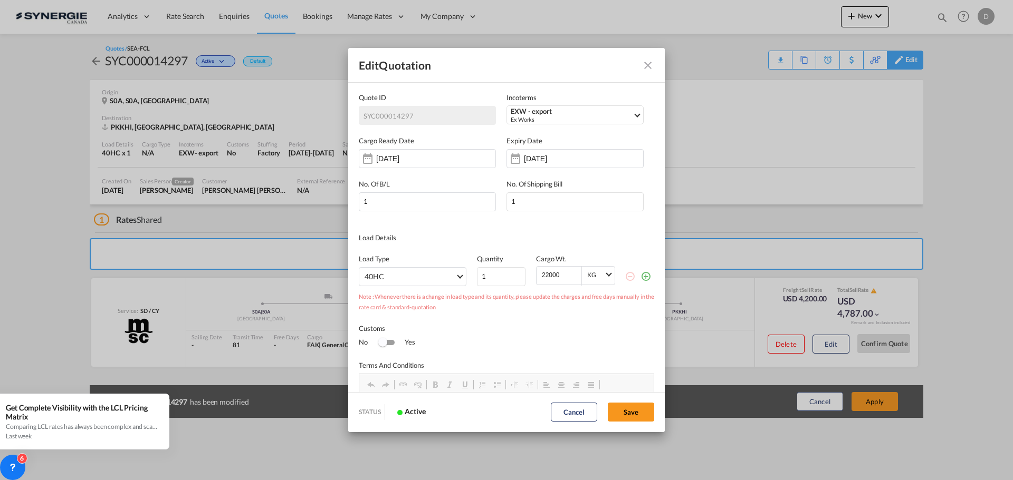
scroll to position [0, 0]
click at [545, 156] on input "[DATE]" at bounding box center [557, 159] width 66 height 8
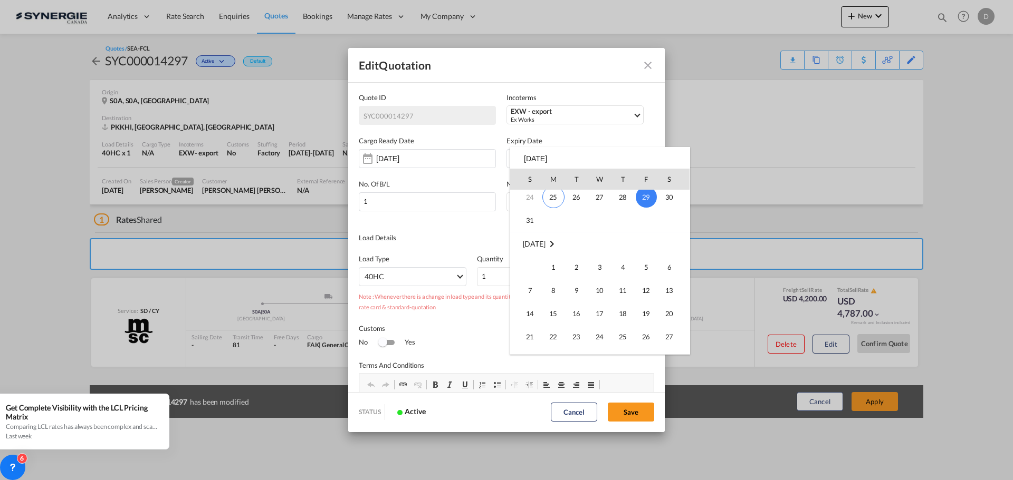
scroll to position [105, 0]
click at [555, 305] on span "15" at bounding box center [553, 305] width 21 height 21
type input "[DATE]"
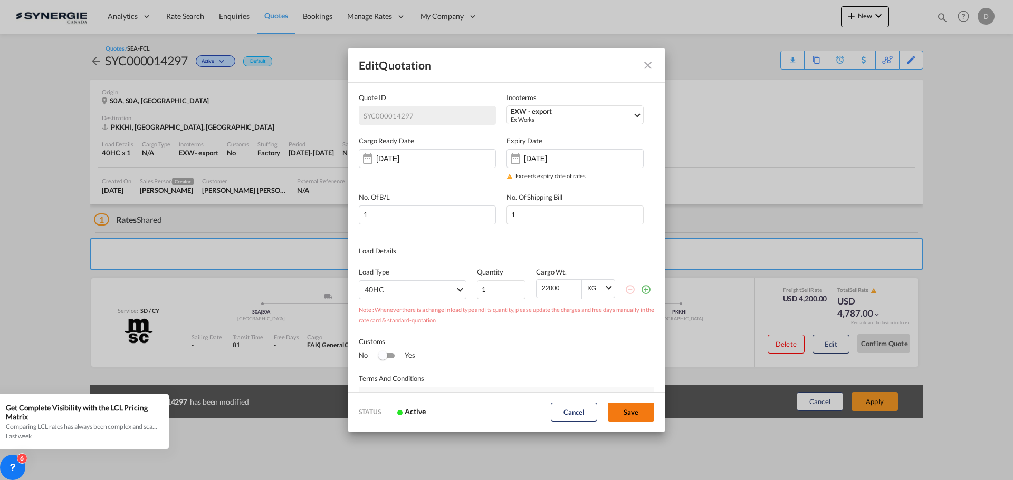
click at [639, 410] on button "Save" at bounding box center [631, 412] width 46 height 19
type input "[DATE]"
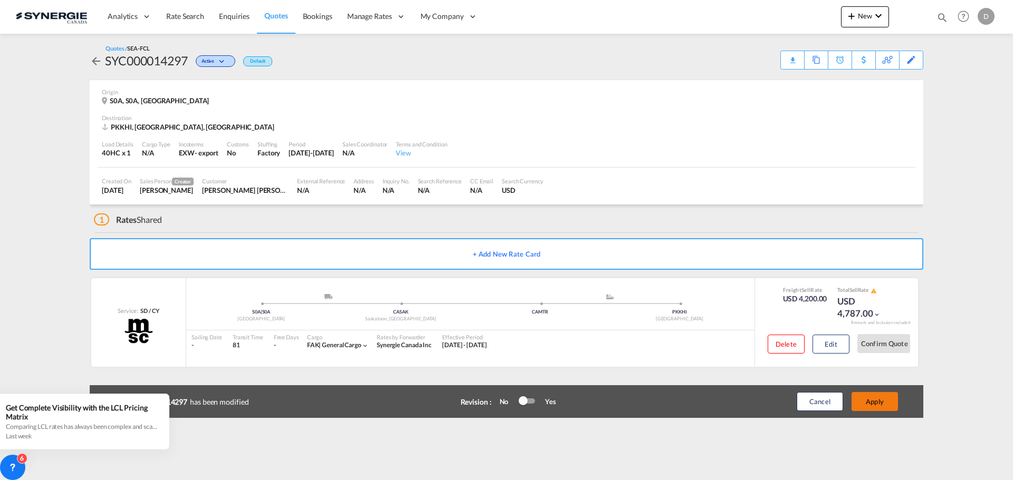
click at [885, 405] on button "Apply" at bounding box center [874, 401] width 46 height 19
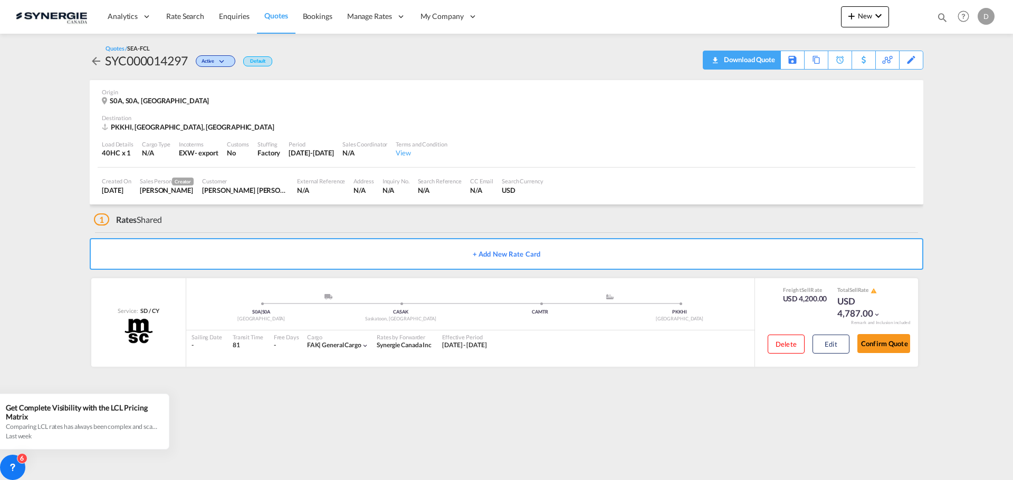
click at [768, 63] on div "Download Quote" at bounding box center [748, 59] width 54 height 17
